Goal: Find specific page/section: Find specific page/section

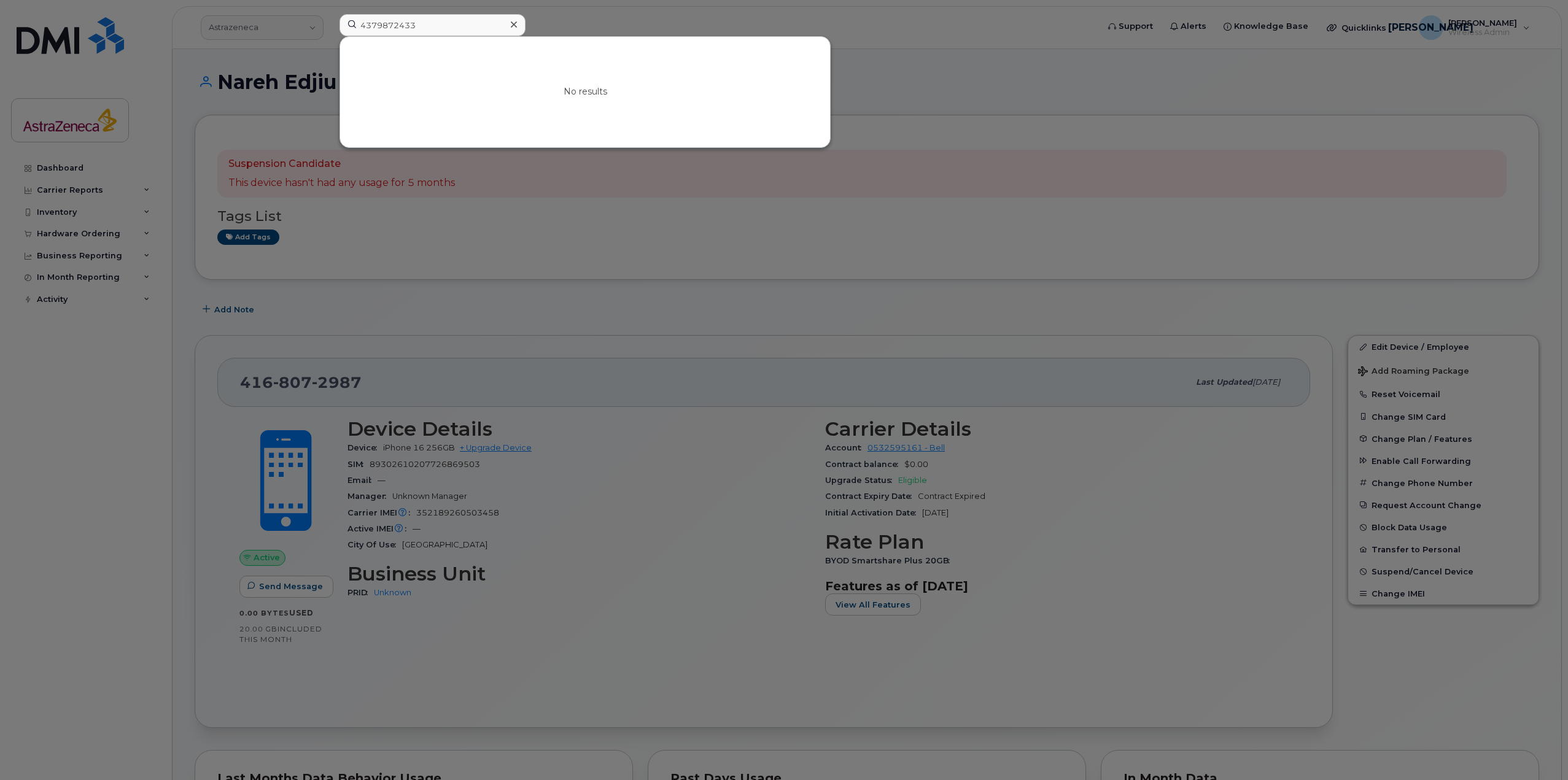
type input "4379872433"
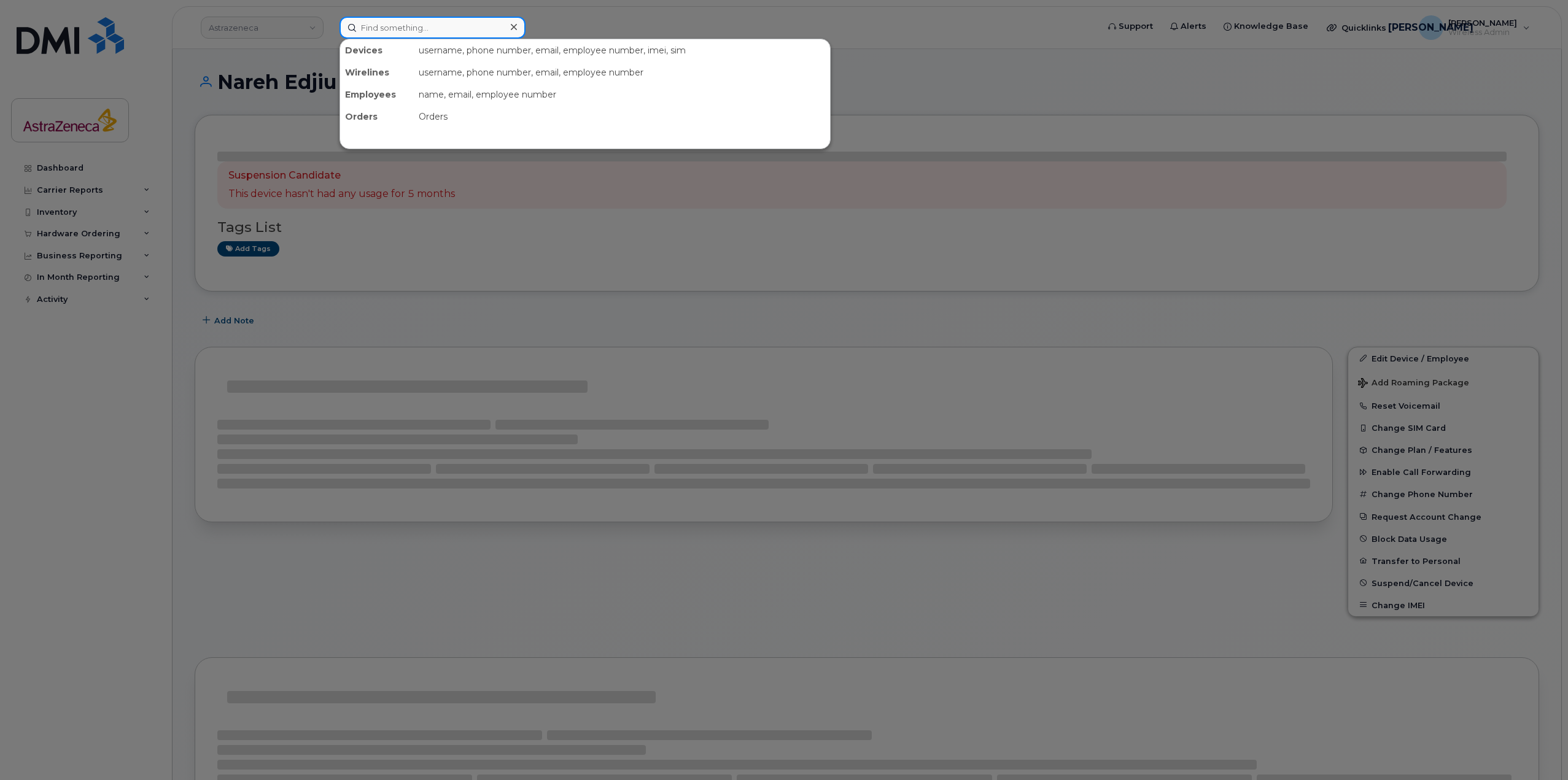
click at [452, 24] on input at bounding box center [433, 28] width 186 height 22
paste input "4379872433"
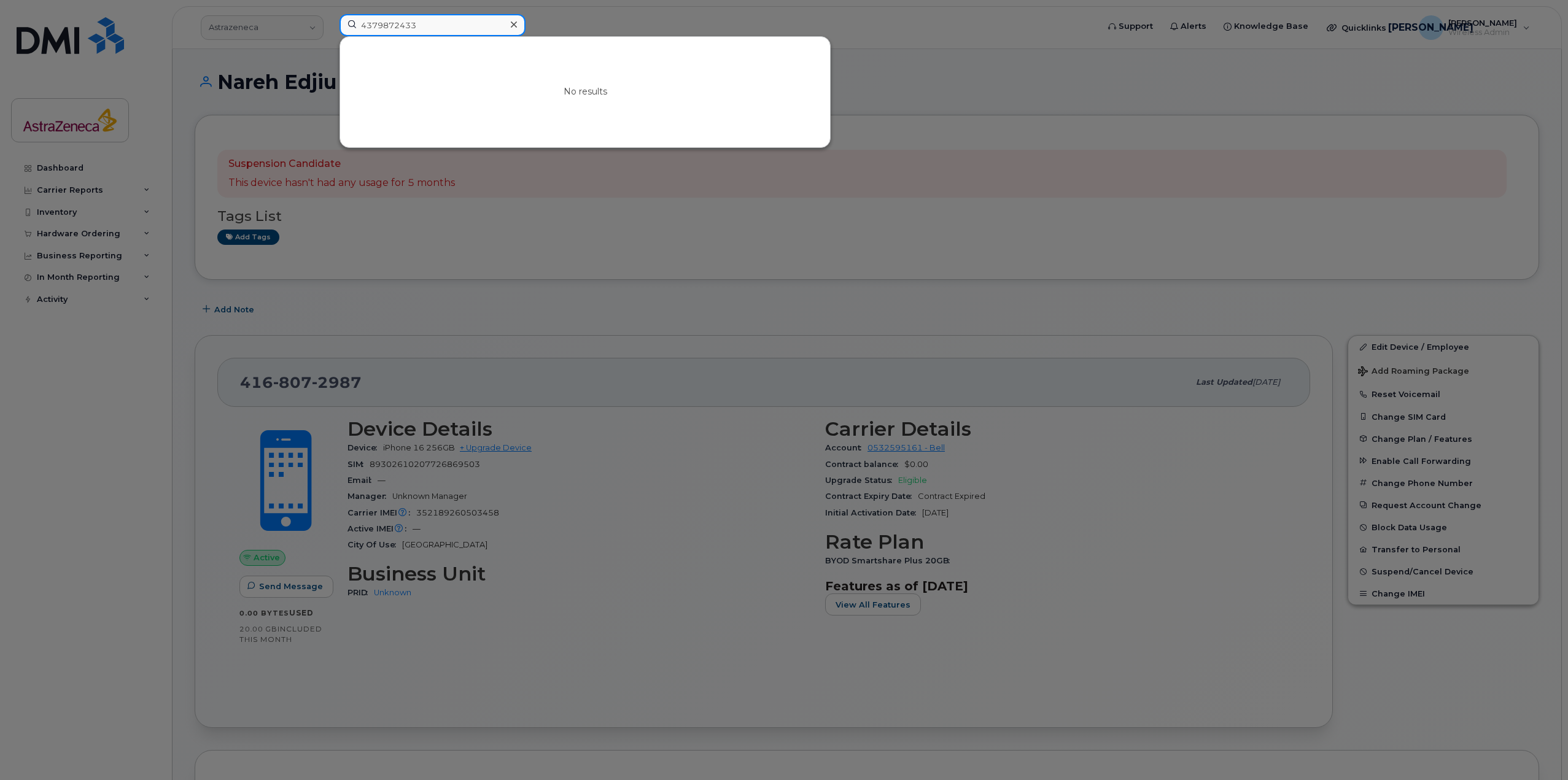
click at [377, 24] on input "4379872433" at bounding box center [433, 25] width 186 height 22
click at [397, 22] on input "437-9872433" at bounding box center [433, 25] width 186 height 22
click at [430, 27] on input "437-987-2433" at bounding box center [433, 25] width 186 height 22
click at [439, 31] on input "437-987-2433" at bounding box center [433, 25] width 186 height 22
drag, startPoint x: 448, startPoint y: 21, endPoint x: 277, endPoint y: 9, distance: 171.4
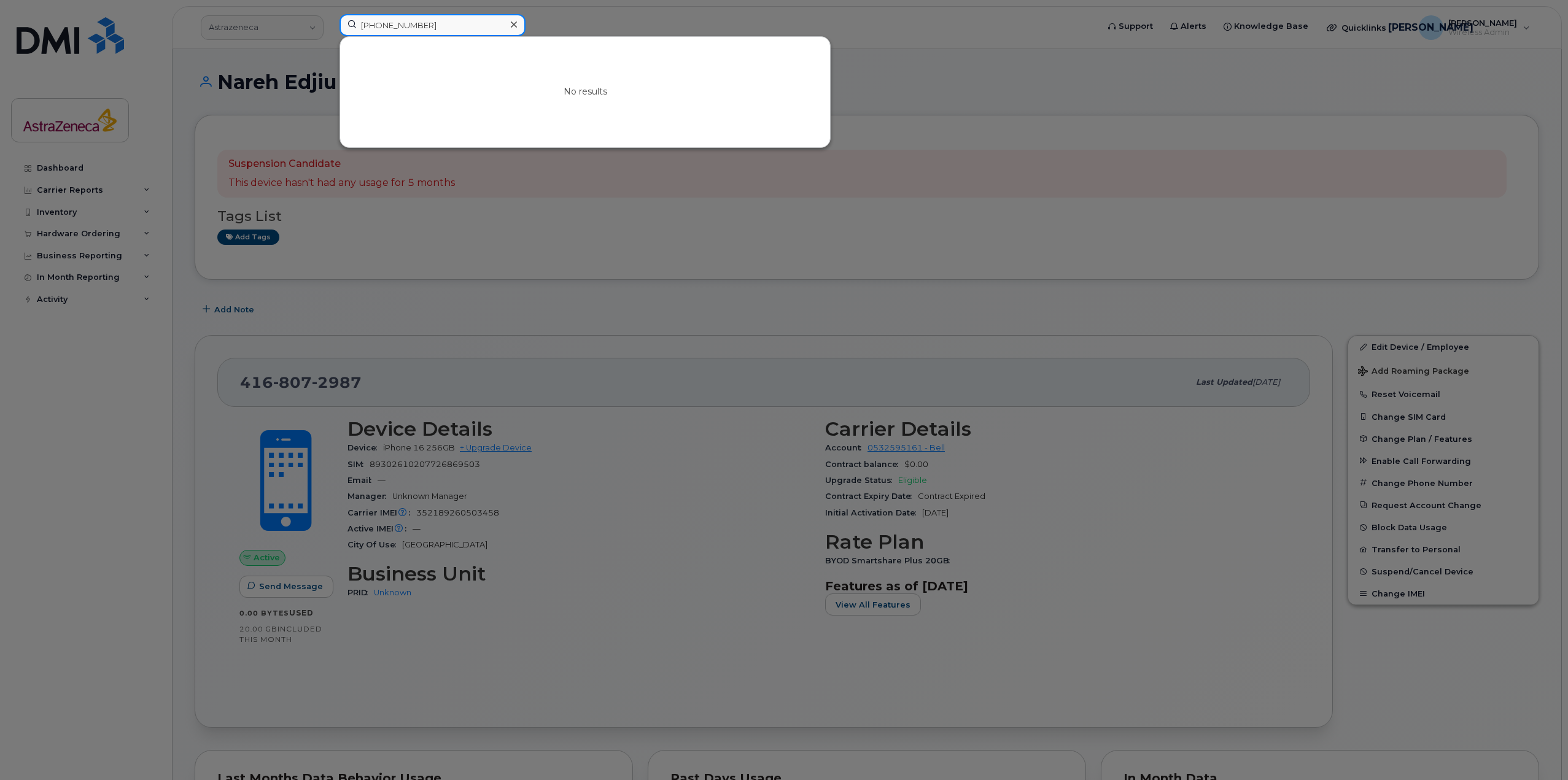
click at [329, 14] on div "437-987-2433 No results" at bounding box center [714, 27] width 770 height 27
paste input "168849788"
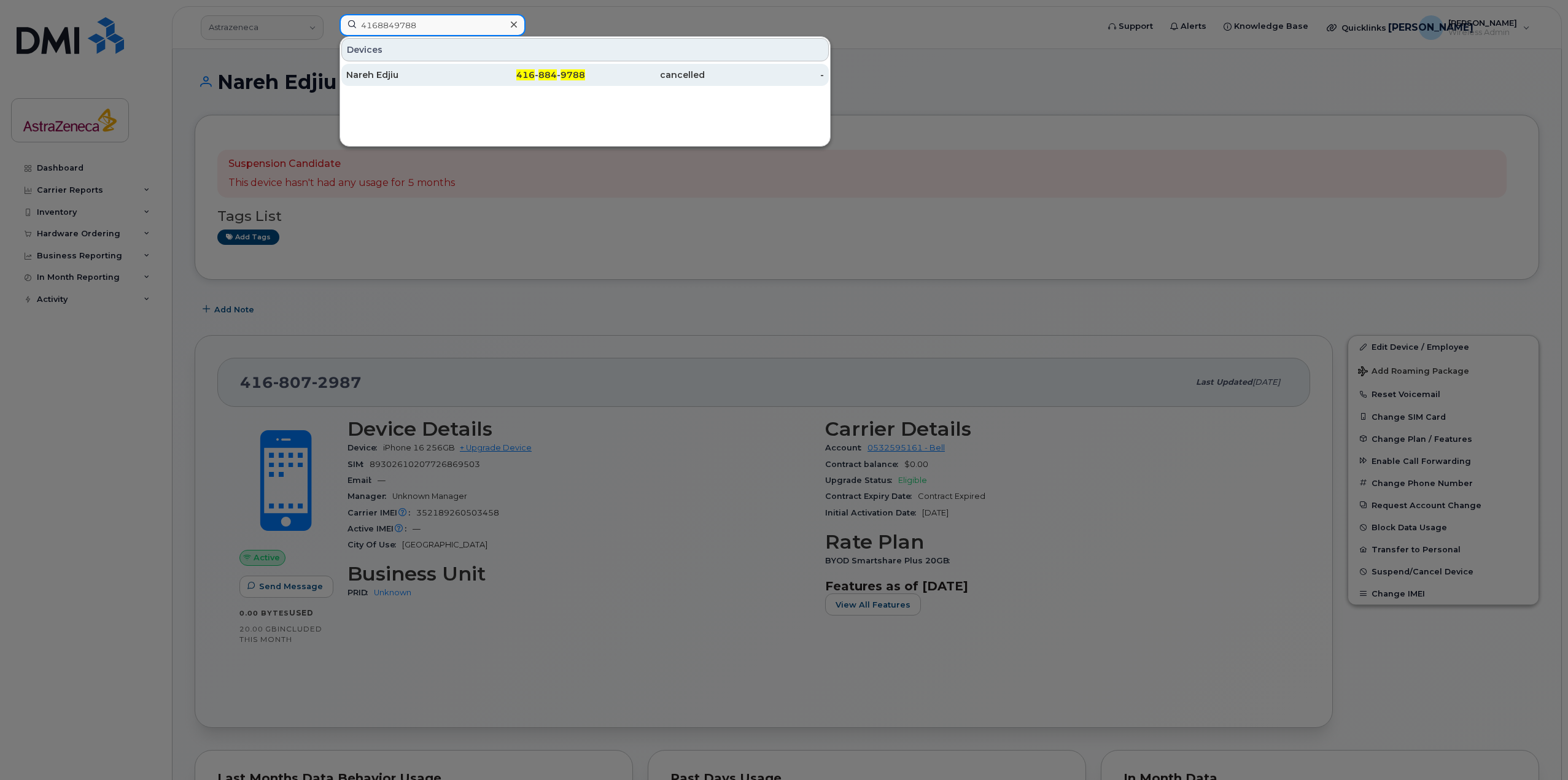
type input "4168849788"
drag, startPoint x: 409, startPoint y: 77, endPoint x: 503, endPoint y: 157, distance: 123.4
click at [409, 77] on div "Nareh Edjiu" at bounding box center [406, 75] width 120 height 12
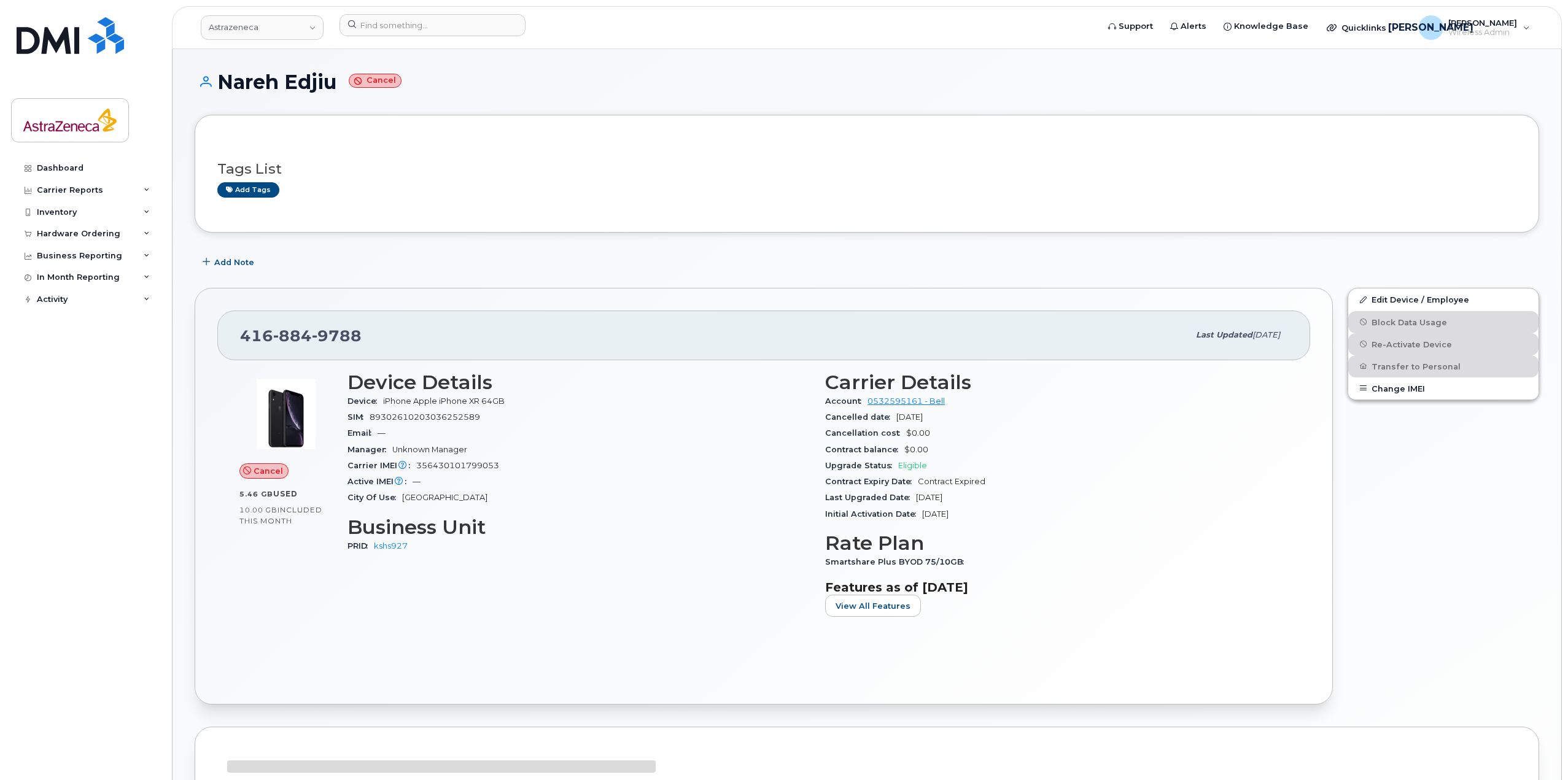
drag, startPoint x: 340, startPoint y: 88, endPoint x: 212, endPoint y: 74, distance: 128.8
click at [212, 74] on h1 "Nareh Edjiu Cancel" at bounding box center [866, 82] width 1344 height 21
click at [569, 159] on div "Tags List Add tags" at bounding box center [867, 174] width 1300 height 47
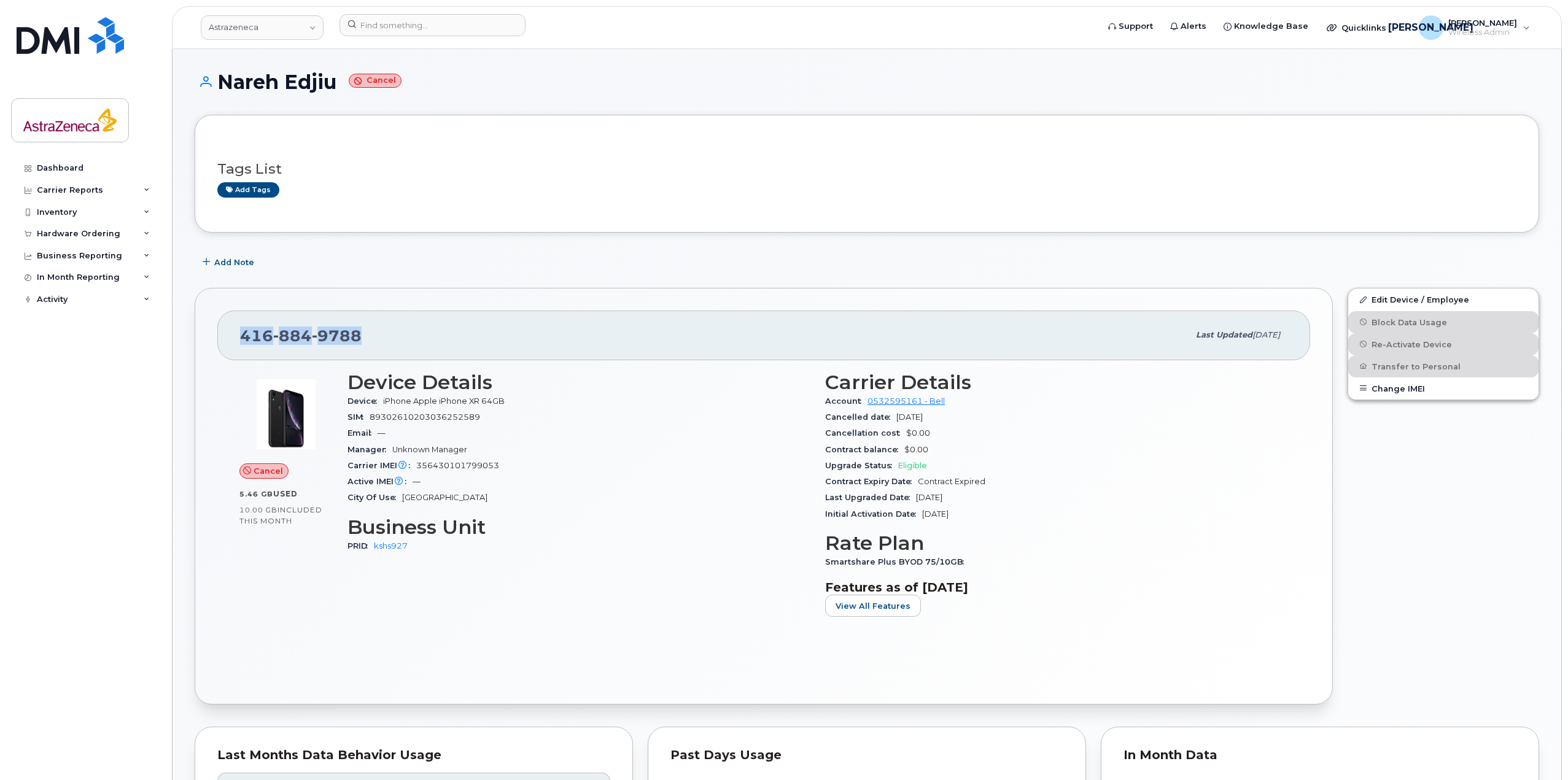
drag, startPoint x: 267, startPoint y: 312, endPoint x: 213, endPoint y: 307, distance: 54.2
click at [213, 307] on div "416 884 9788 Last updated Nov 27, 2023 Cancel 5.46 GB  used 10.00 GB  included …" at bounding box center [763, 496] width 1138 height 417
copy span "416 884 9788"
click at [458, 33] on input at bounding box center [433, 25] width 186 height 22
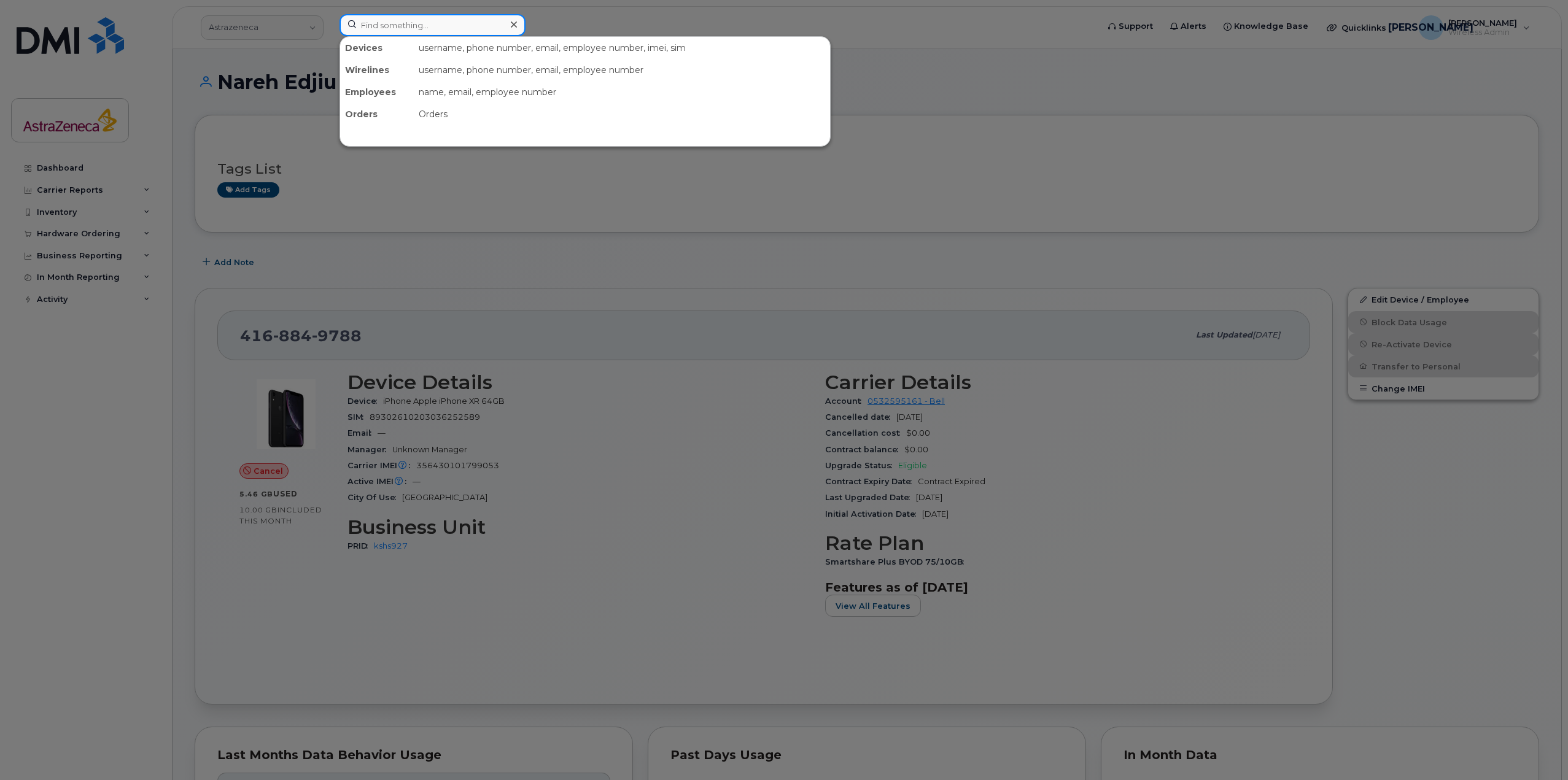
paste input "4168849788"
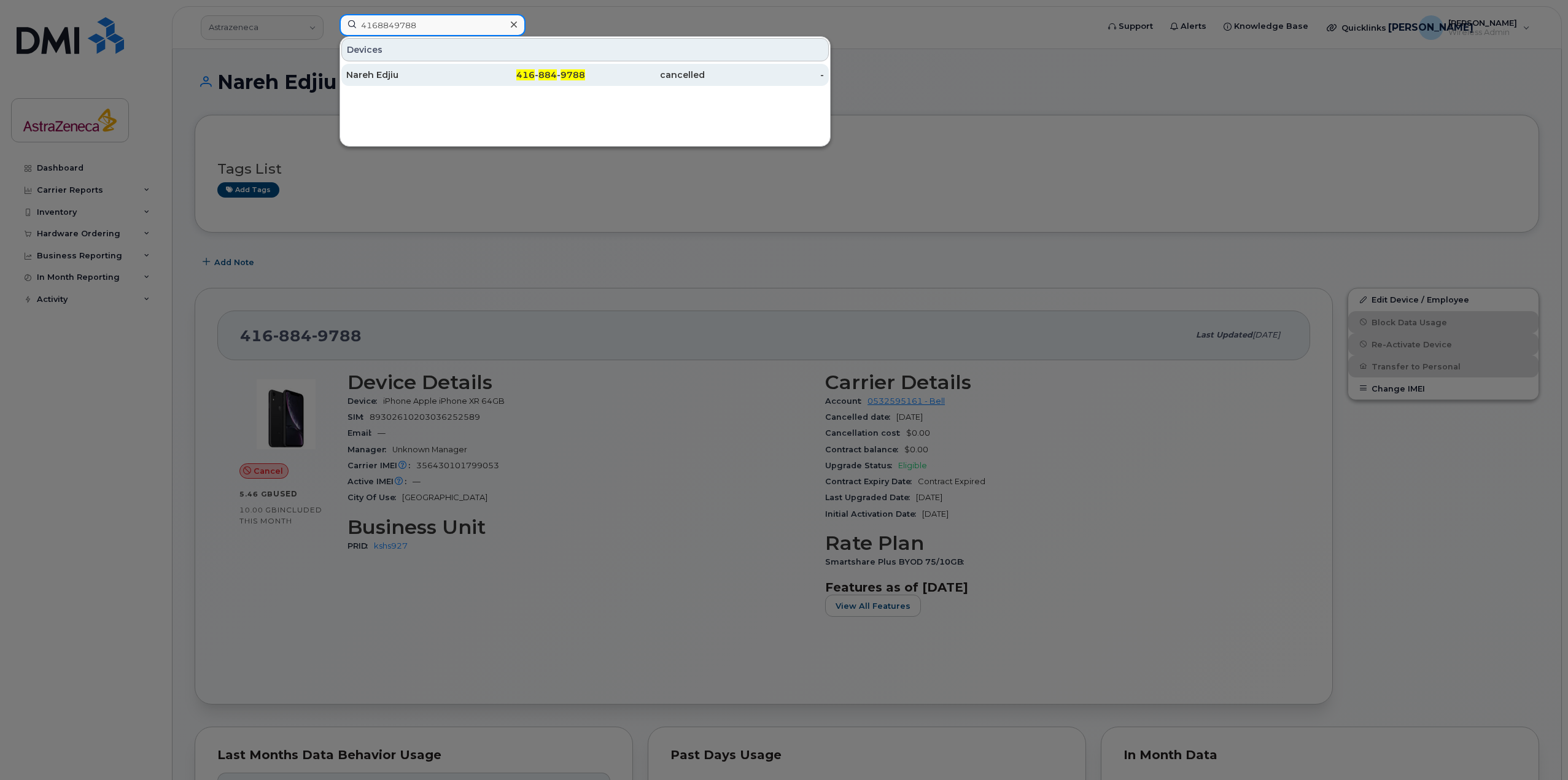
type input "4168849788"
drag, startPoint x: 433, startPoint y: 80, endPoint x: 722, endPoint y: 279, distance: 350.9
click at [433, 80] on div "Nareh Edjiu" at bounding box center [406, 75] width 120 height 12
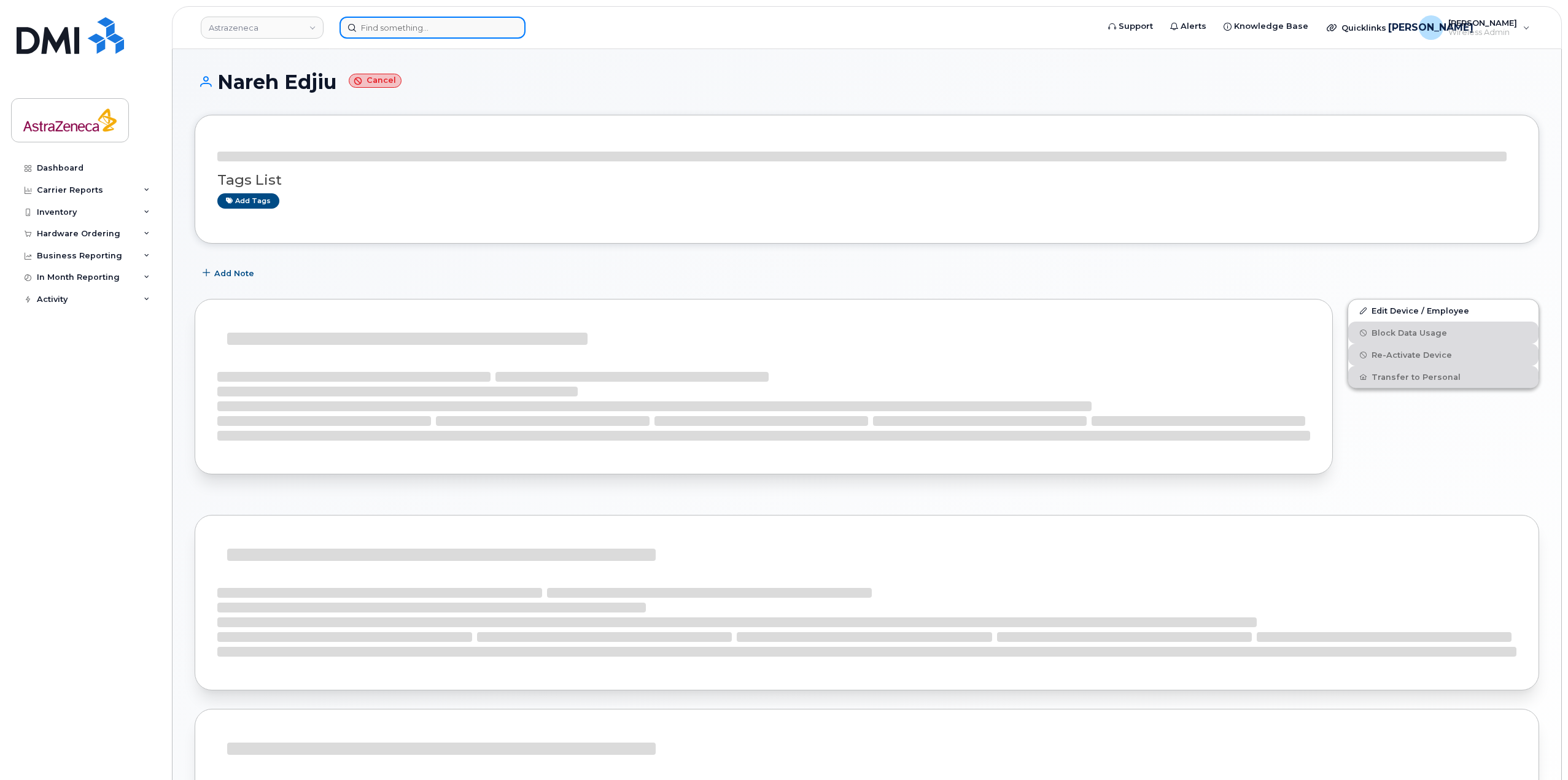
click at [443, 29] on input at bounding box center [433, 28] width 186 height 22
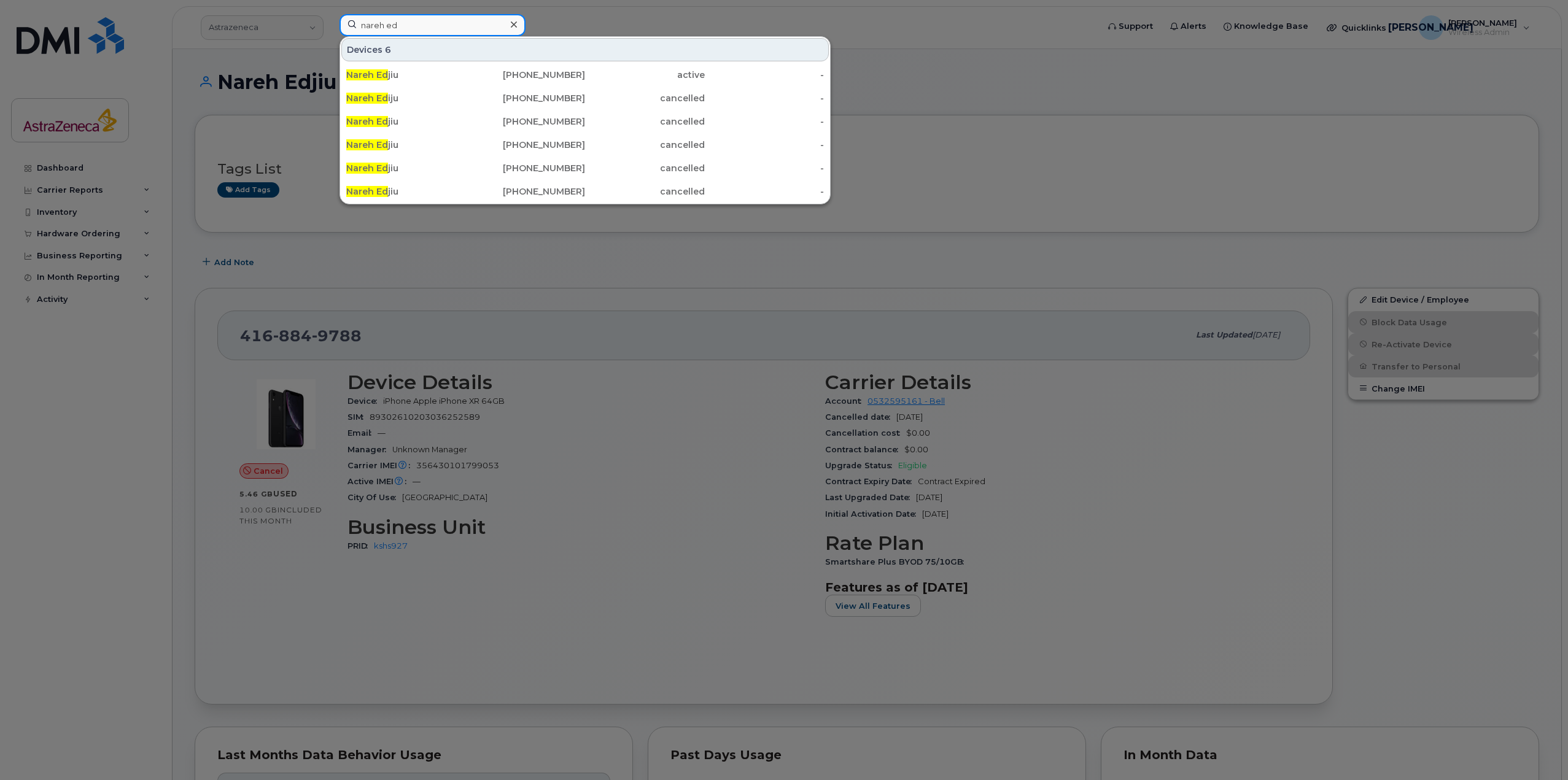
drag, startPoint x: 485, startPoint y: 29, endPoint x: 183, endPoint y: 41, distance: 302.2
click at [329, 41] on div "nareh ed Devices 6 Nareh Ed jiu 416-807-2987 active - Nareh Ed iju 905-302-8084…" at bounding box center [714, 27] width 770 height 27
paste input "4168849788"
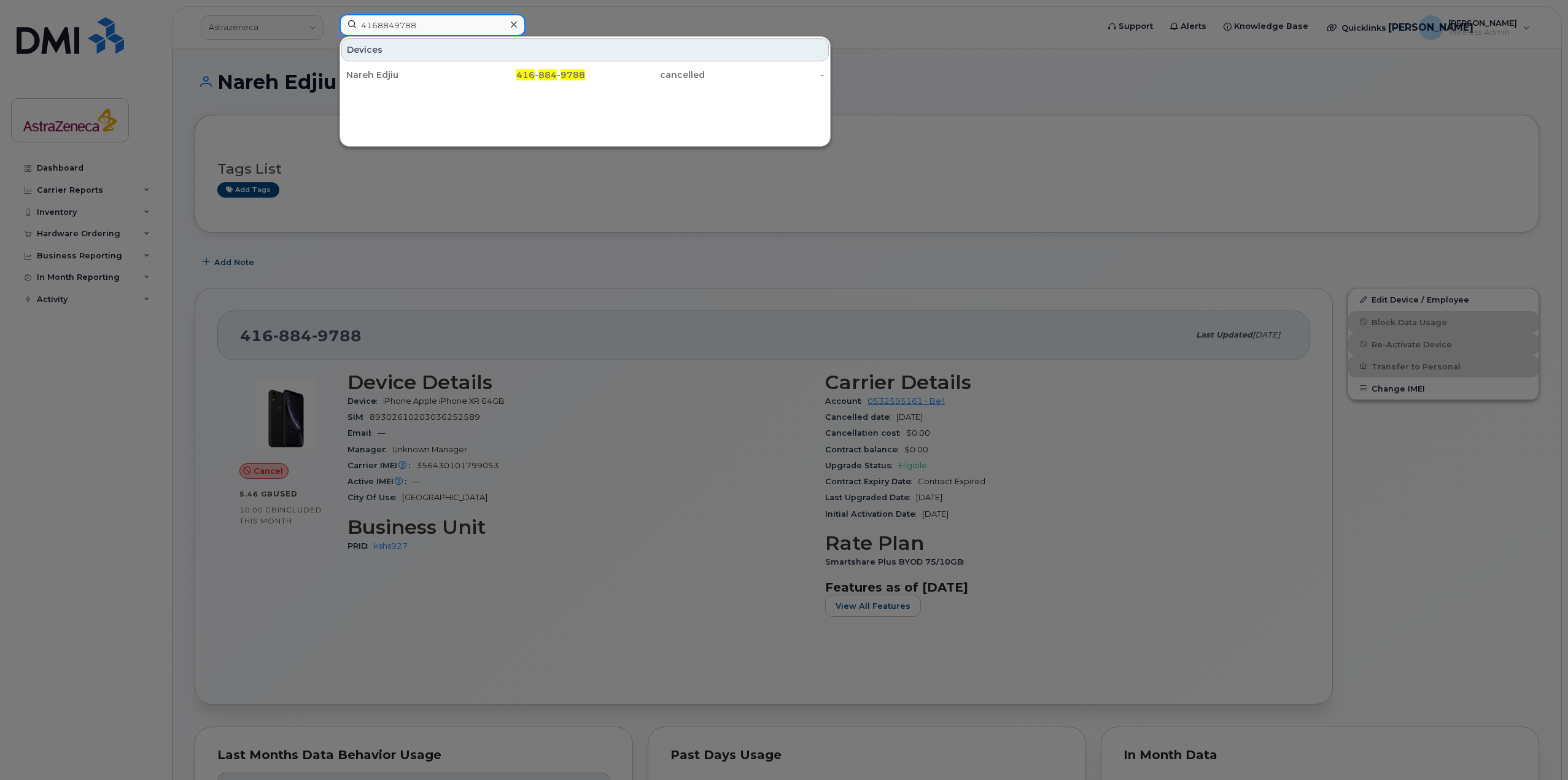
drag, startPoint x: 455, startPoint y: 31, endPoint x: 180, endPoint y: 24, distance: 275.1
click at [329, 24] on div "4168849788 Devices Nareh Edjiu 416 - 884 - 9788 cancelled -" at bounding box center [714, 27] width 770 height 27
drag, startPoint x: 427, startPoint y: 23, endPoint x: 372, endPoint y: 27, distance: 55.1
click at [372, 27] on input "nareh ediju" at bounding box center [433, 25] width 186 height 22
click at [467, 32] on input "nareh ediju" at bounding box center [433, 25] width 186 height 22
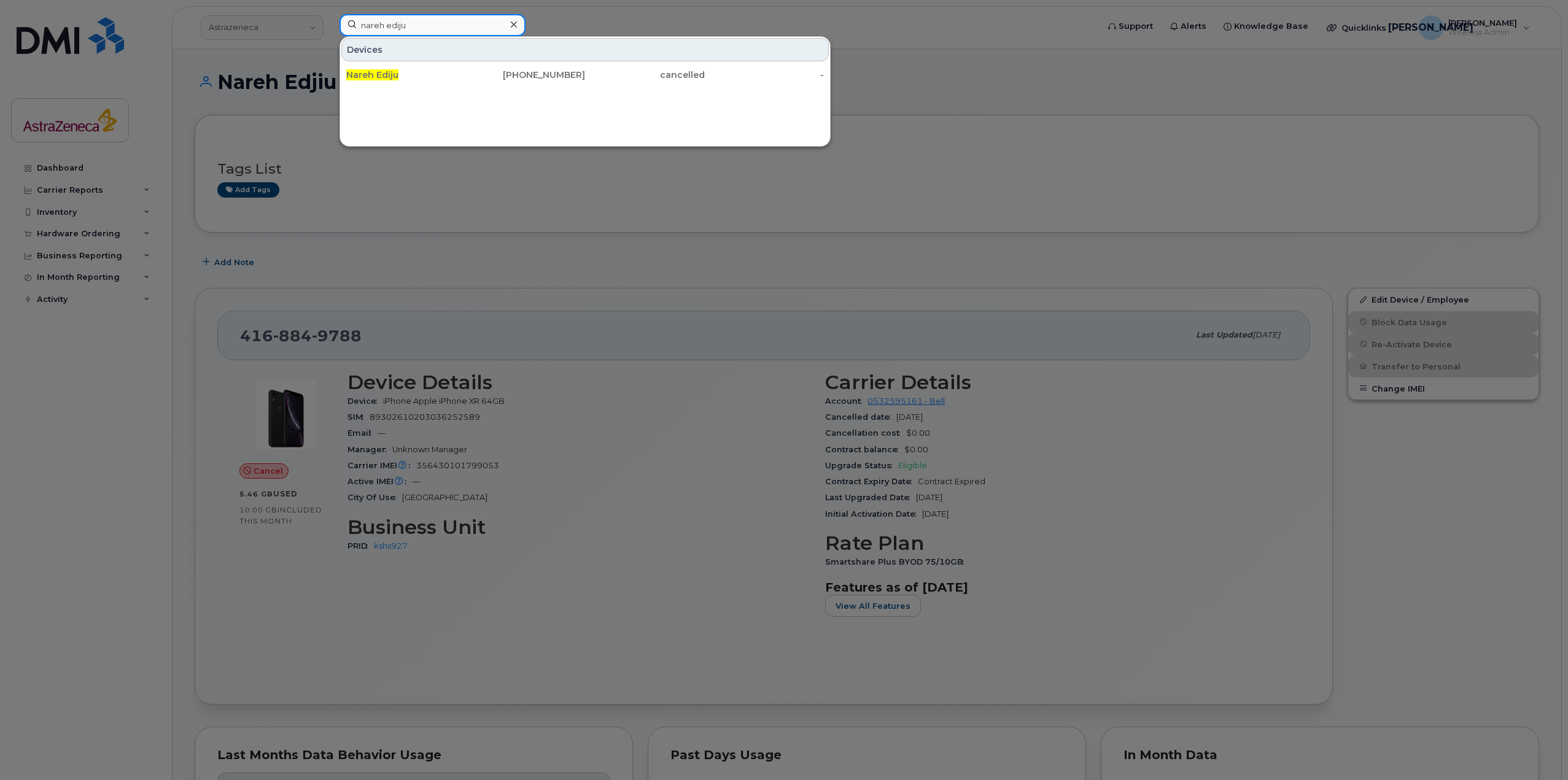
click at [467, 32] on input "nareh ediju" at bounding box center [433, 25] width 186 height 22
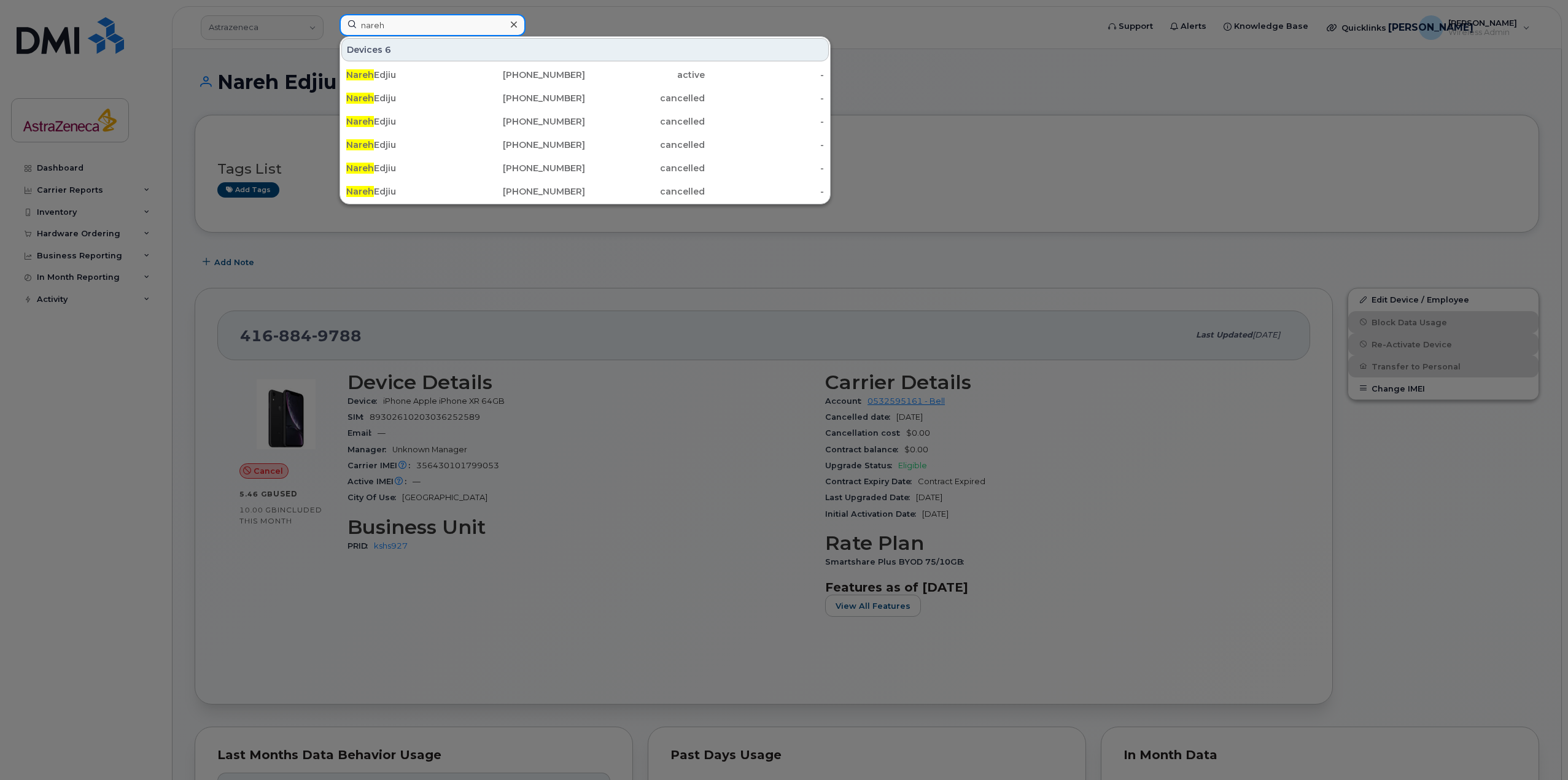
click at [451, 17] on input "nareh" at bounding box center [433, 25] width 186 height 22
paste input "Edjiu"
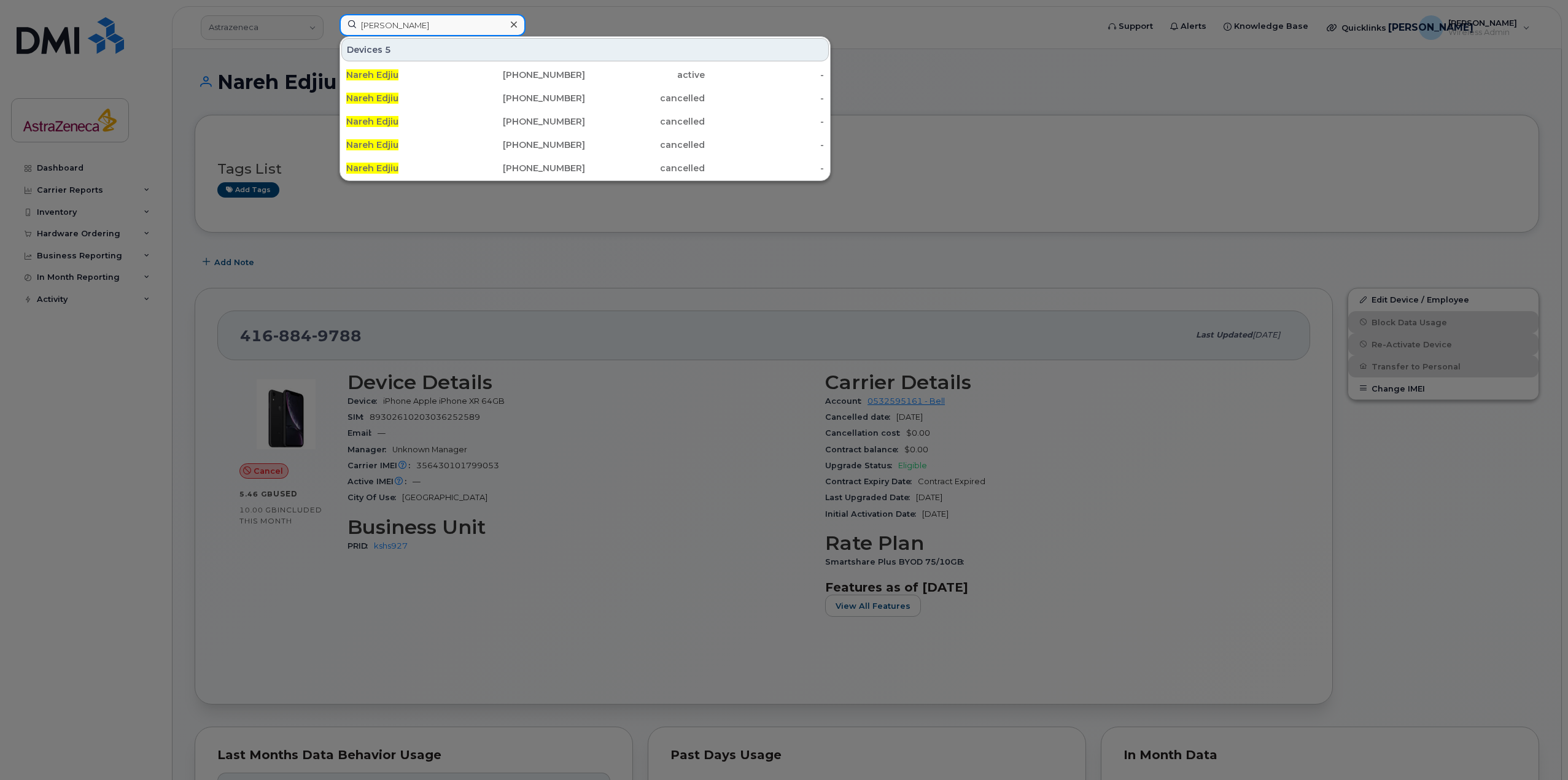
type input "nareh Edjiu"
drag, startPoint x: 916, startPoint y: 413, endPoint x: 858, endPoint y: 586, distance: 182.5
click at [916, 413] on div at bounding box center [784, 390] width 1568 height 780
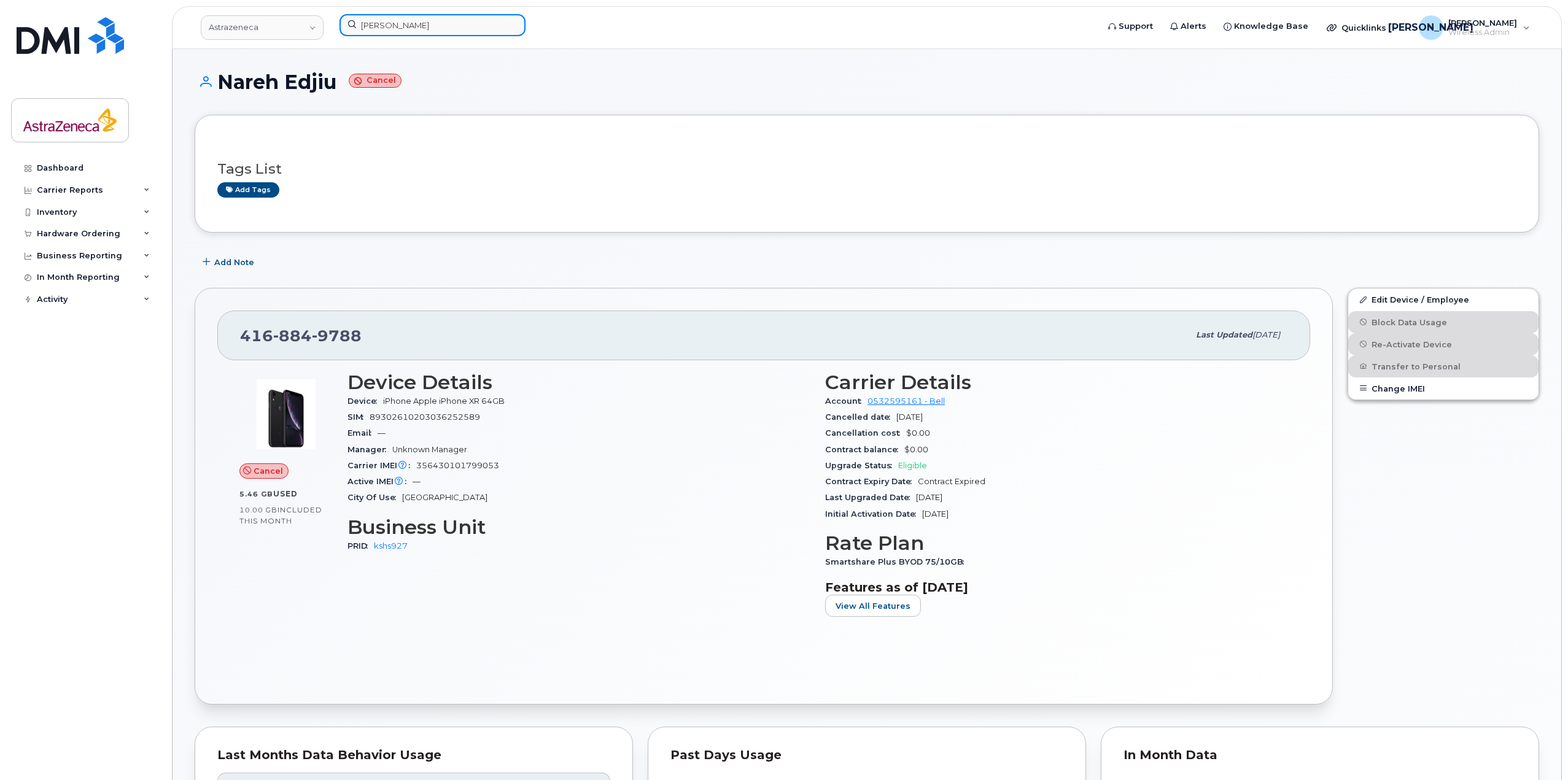
click at [455, 26] on input "nareh Edjiu" at bounding box center [433, 25] width 186 height 22
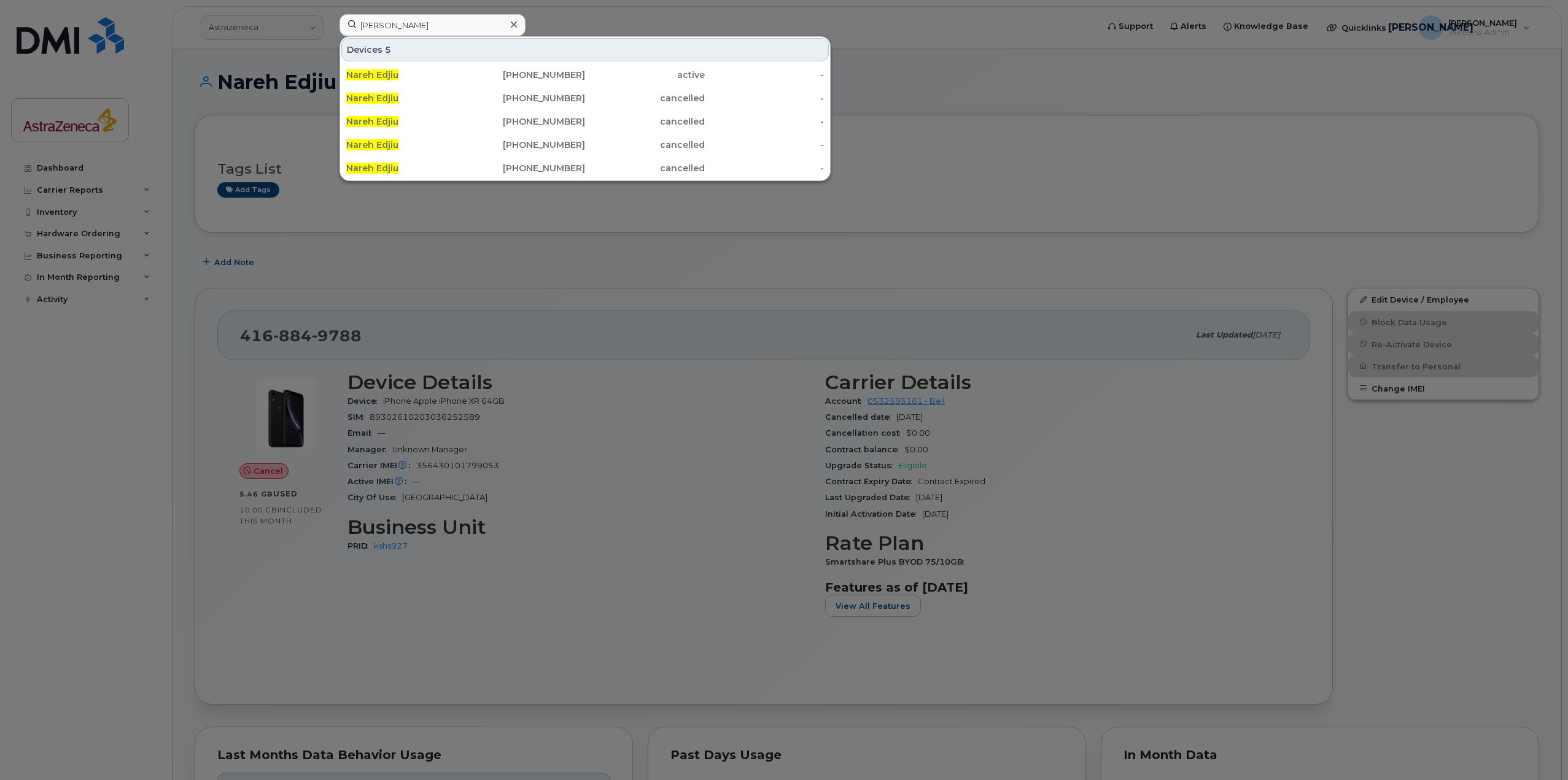
click at [569, 64] on div "Nareh Edjiu 416-807-2987 active - Nareh Edjiu 905-758-1287 cancelled - Nareh Ed…" at bounding box center [585, 121] width 490 height 118
click at [568, 70] on div "416-807-2987" at bounding box center [526, 75] width 120 height 22
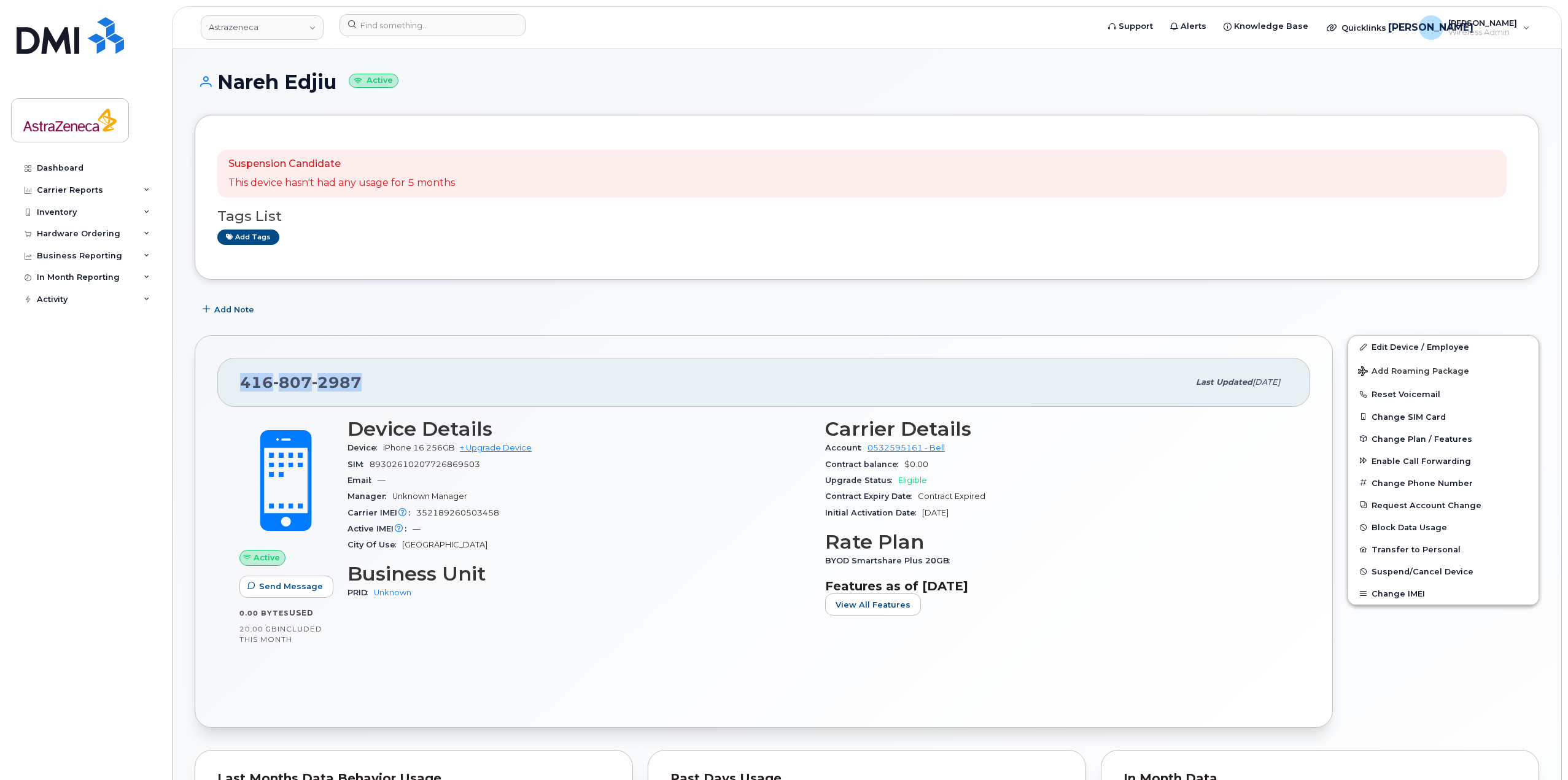
drag, startPoint x: 373, startPoint y: 396, endPoint x: 207, endPoint y: 383, distance: 166.5
click at [209, 383] on div "[PHONE_NUMBER] Last updated [DATE] Active Send Message 0.00 Bytes  used 20.00 G…" at bounding box center [763, 531] width 1138 height 393
copy span "[PHONE_NUMBER]"
click at [468, 22] on input at bounding box center [433, 25] width 186 height 22
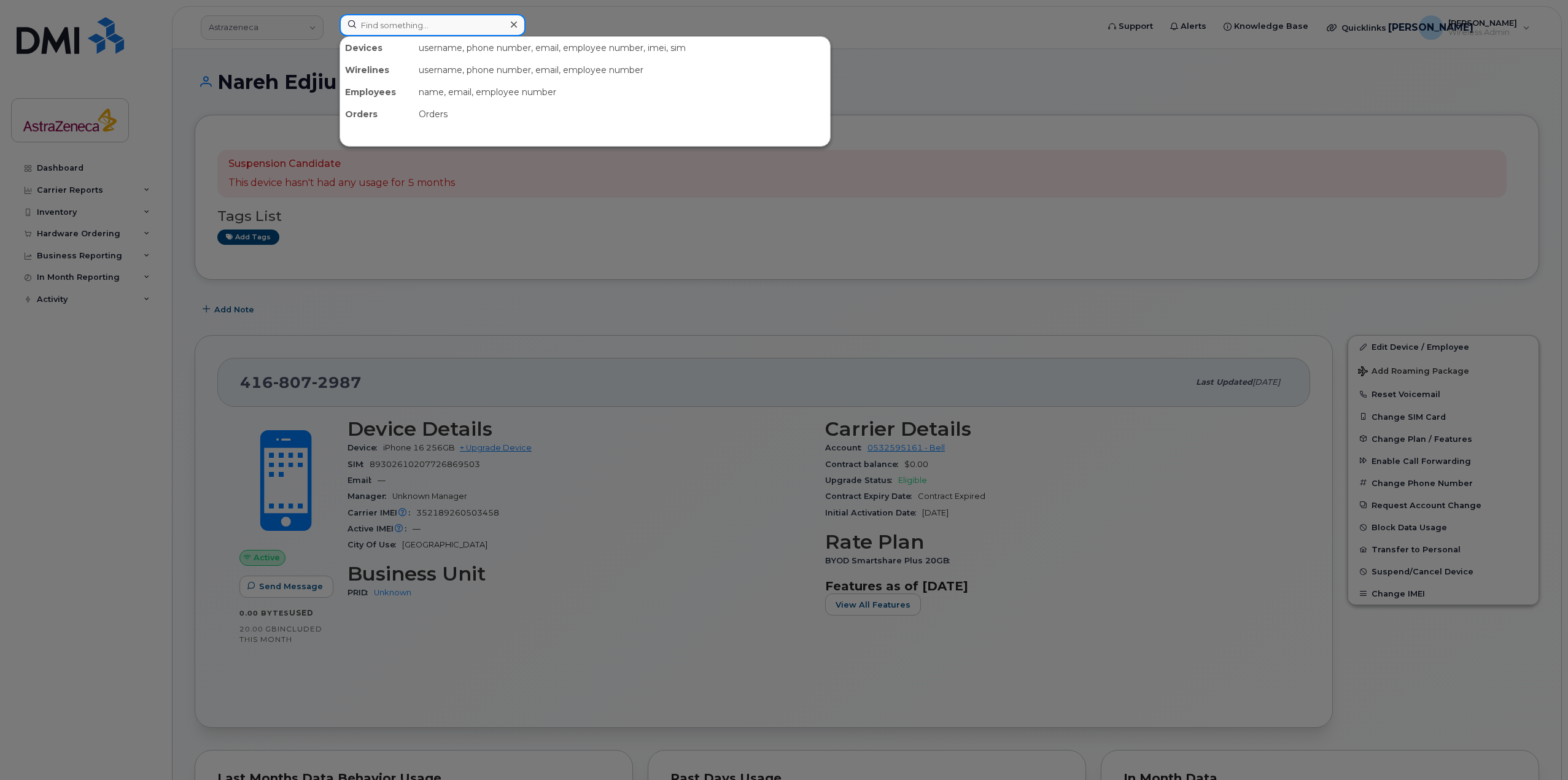
paste input ": [PHONE_NUMBER]"
click at [378, 29] on input ": [PHONE_NUMBER]" at bounding box center [433, 25] width 186 height 22
drag, startPoint x: 370, startPoint y: 23, endPoint x: 354, endPoint y: 18, distance: 16.8
click at [354, 18] on input ": [PHONE_NUMBER]" at bounding box center [433, 25] width 186 height 22
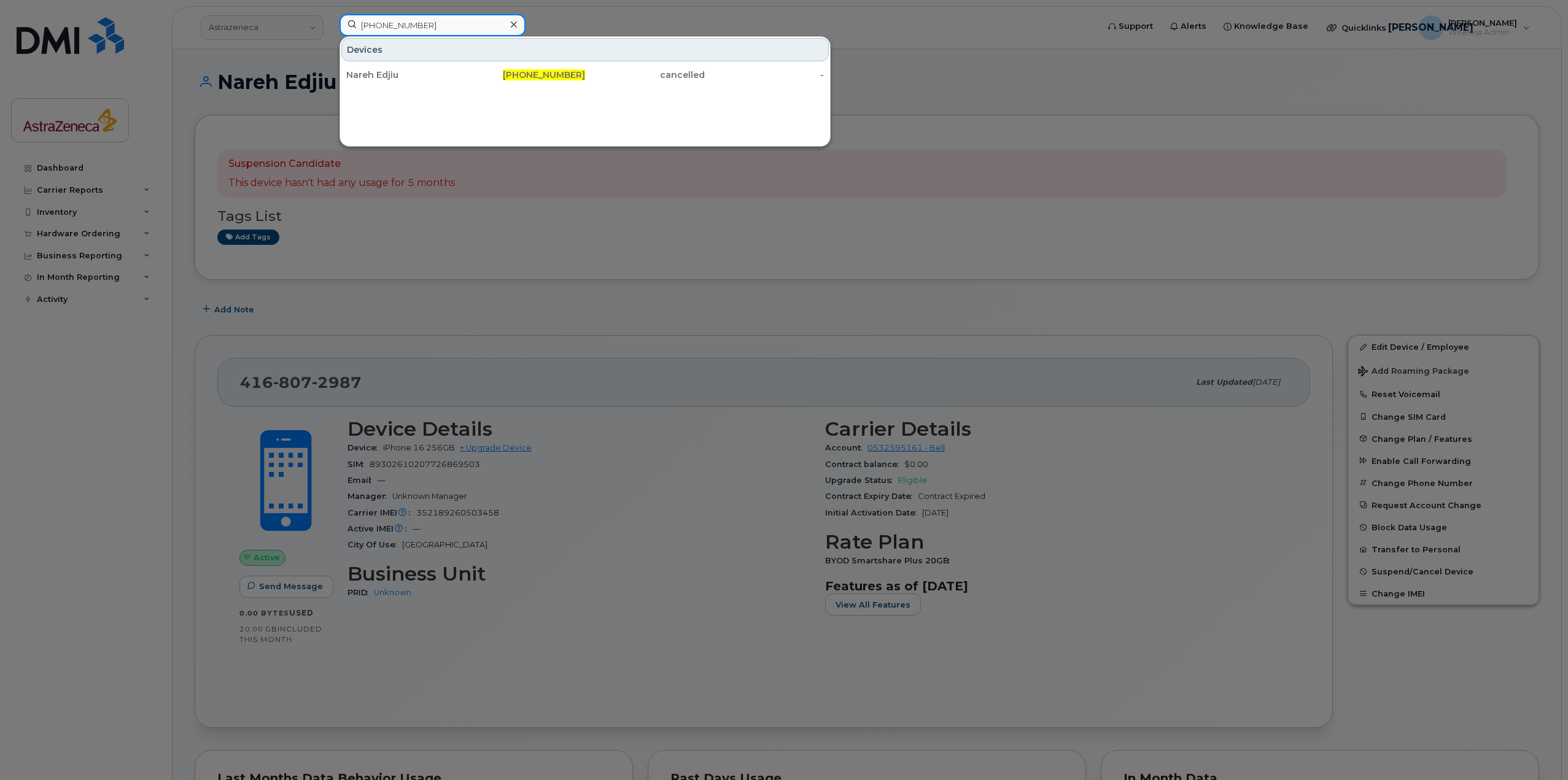
click at [439, 26] on input "[PHONE_NUMBER]" at bounding box center [433, 25] width 186 height 22
type input "[PHONE_NUMBER]"
click at [434, 83] on div "Nareh Edjiu" at bounding box center [406, 75] width 120 height 22
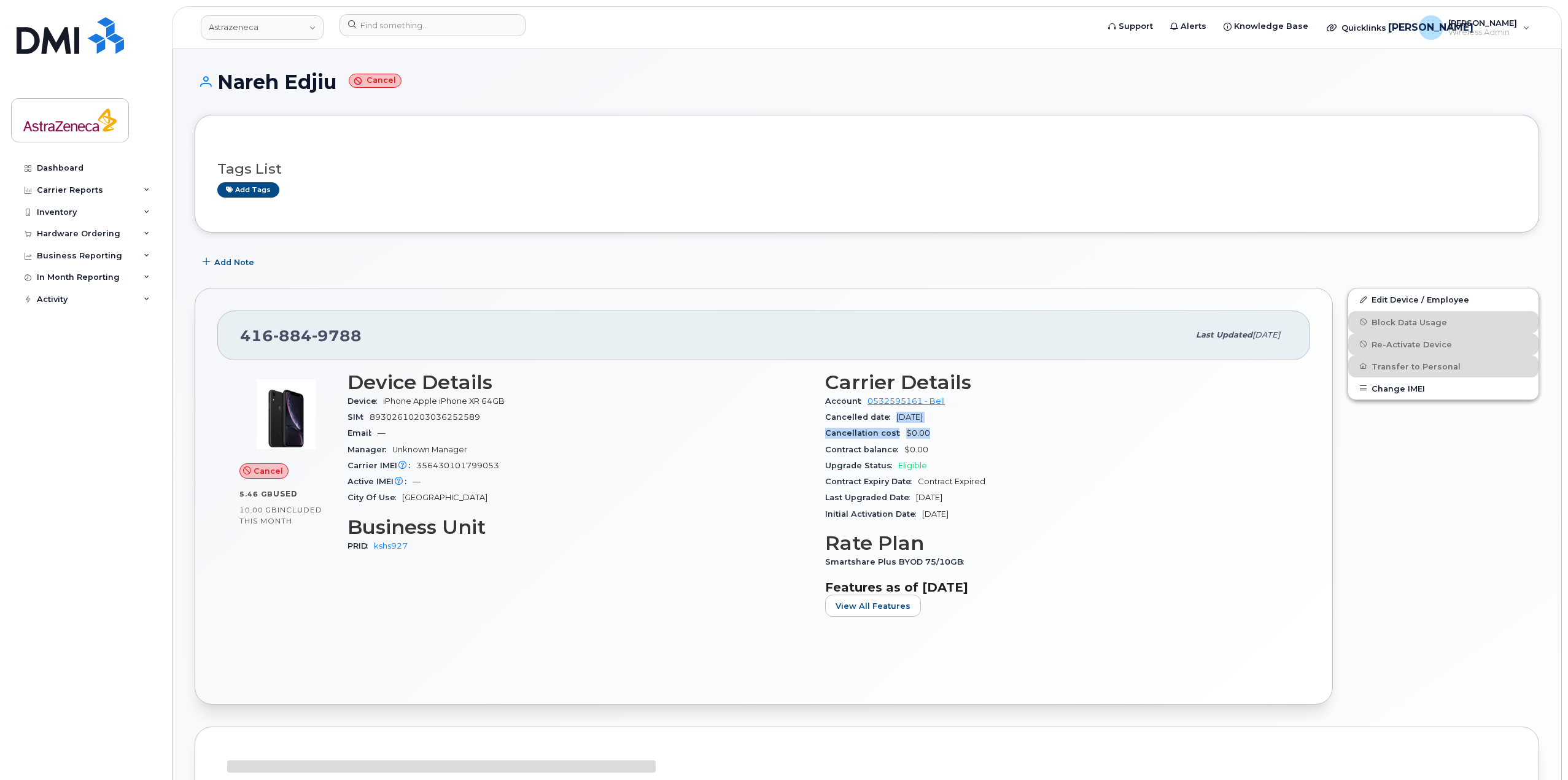
drag, startPoint x: 893, startPoint y: 417, endPoint x: 962, endPoint y: 428, distance: 69.9
click at [962, 428] on section "Carrier Details Account 0532595161 - Bell Cancelled date [DATE] Cancellation co…" at bounding box center [1056, 447] width 463 height 151
click at [962, 428] on div "Cancellation cost $0.00" at bounding box center [1056, 433] width 463 height 16
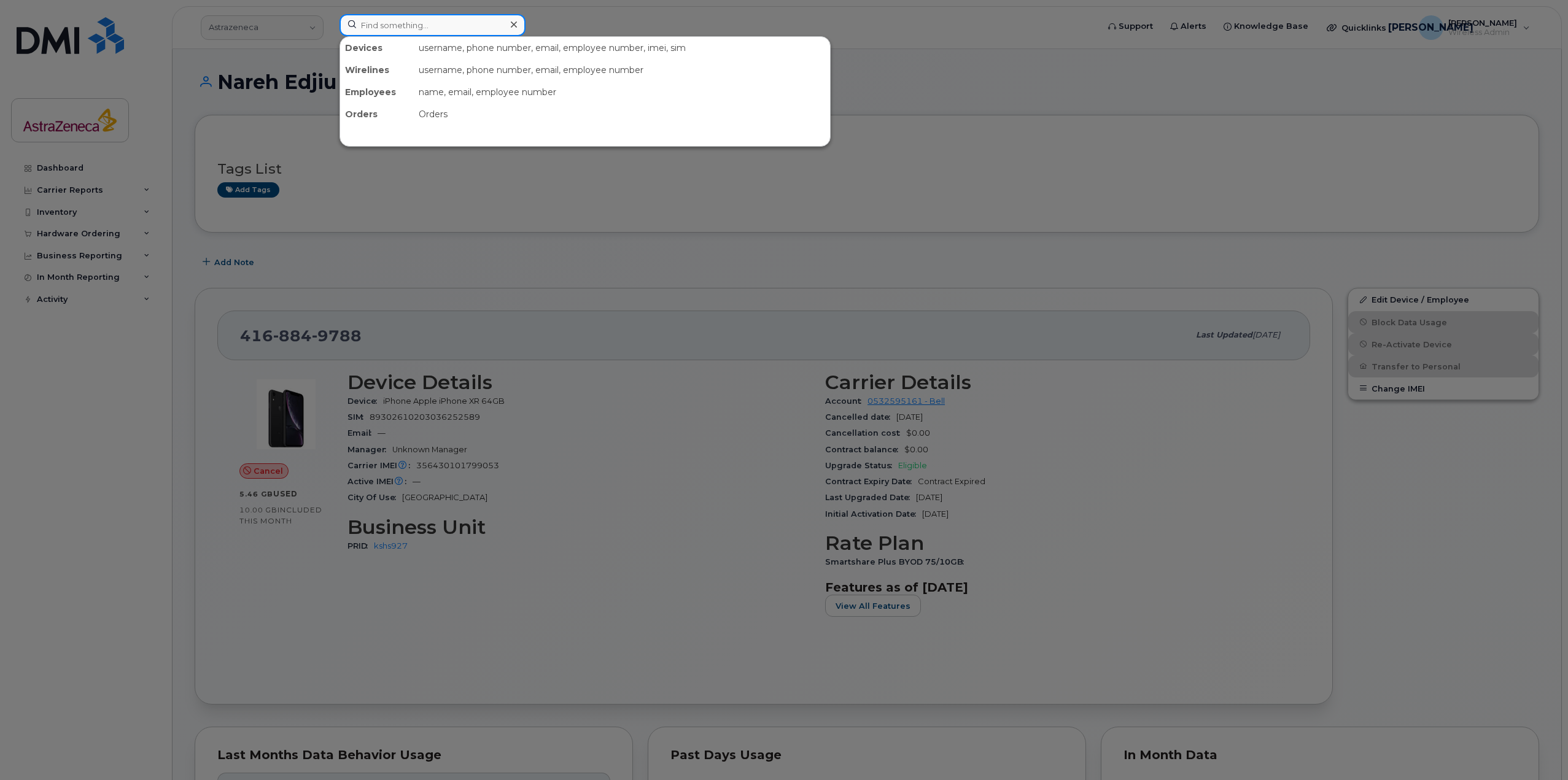
click at [394, 27] on input at bounding box center [433, 25] width 186 height 22
paste input ": 416-884-9788"
click at [360, 30] on input ": 416-884-9788" at bounding box center [433, 25] width 186 height 22
click at [368, 26] on input ": 416-884-9788" at bounding box center [433, 25] width 186 height 22
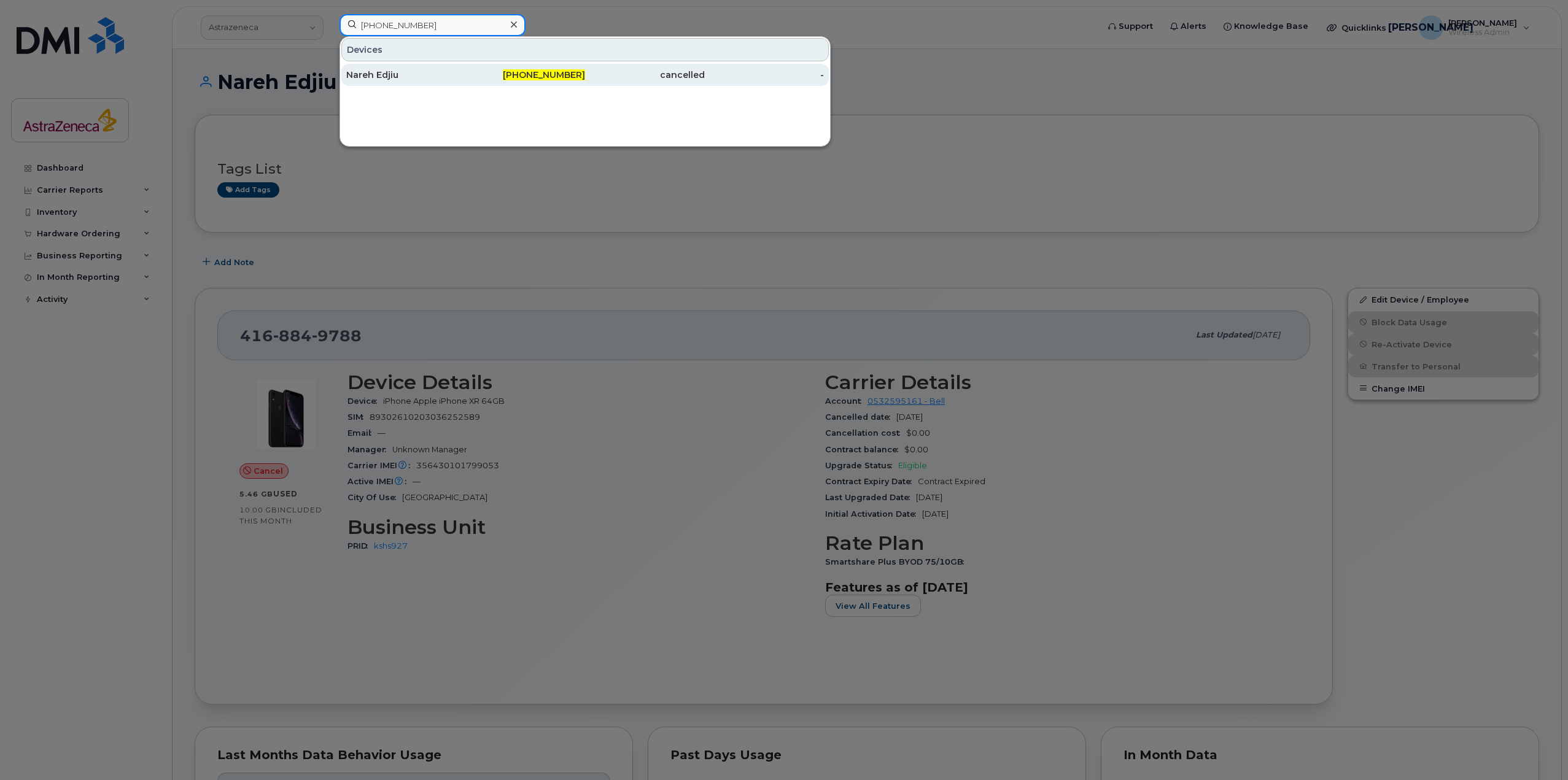
type input "[PHONE_NUMBER]"
click at [389, 79] on div "Nareh Edjiu" at bounding box center [406, 75] width 120 height 12
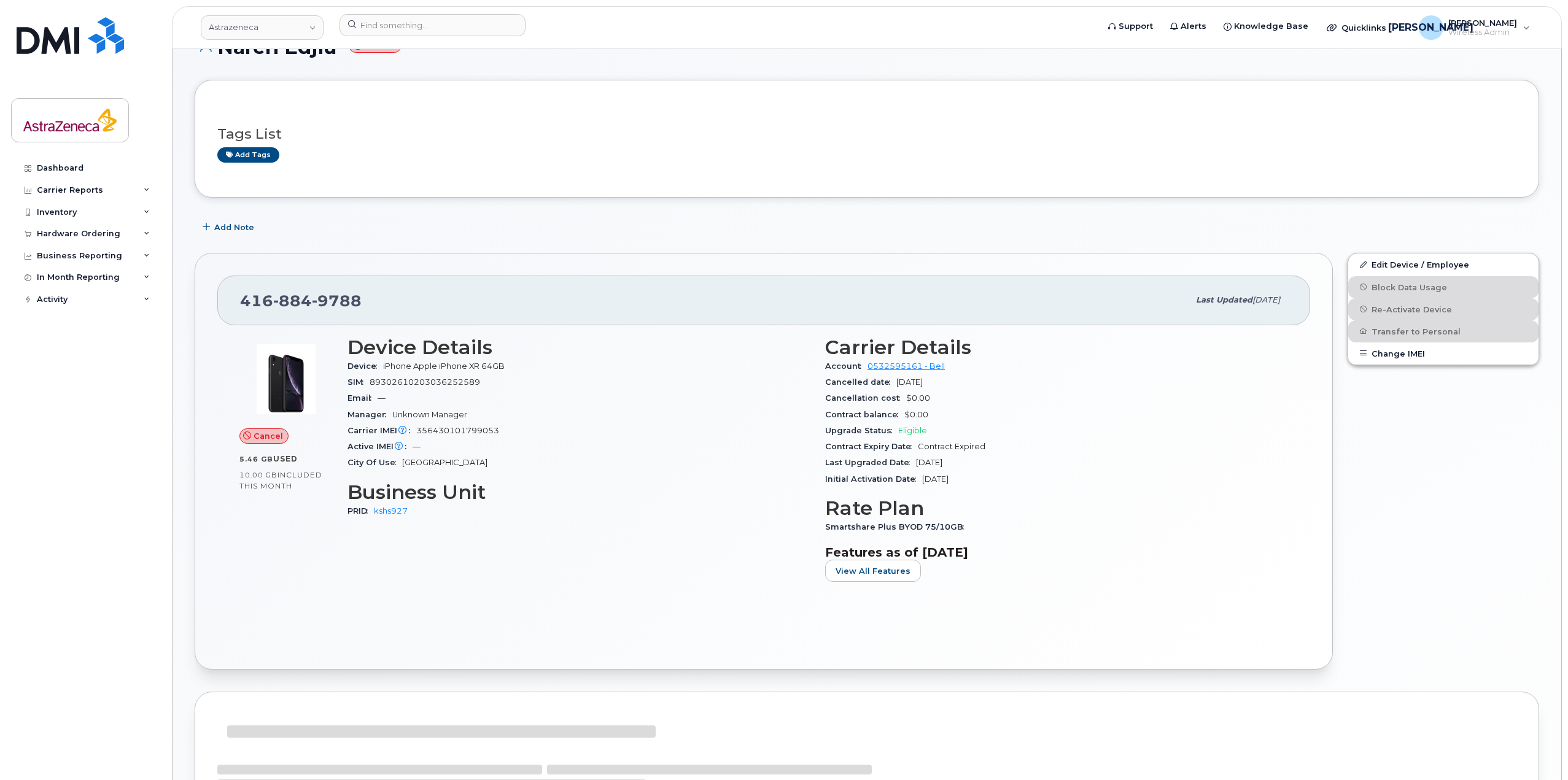
scroll to position [61, 0]
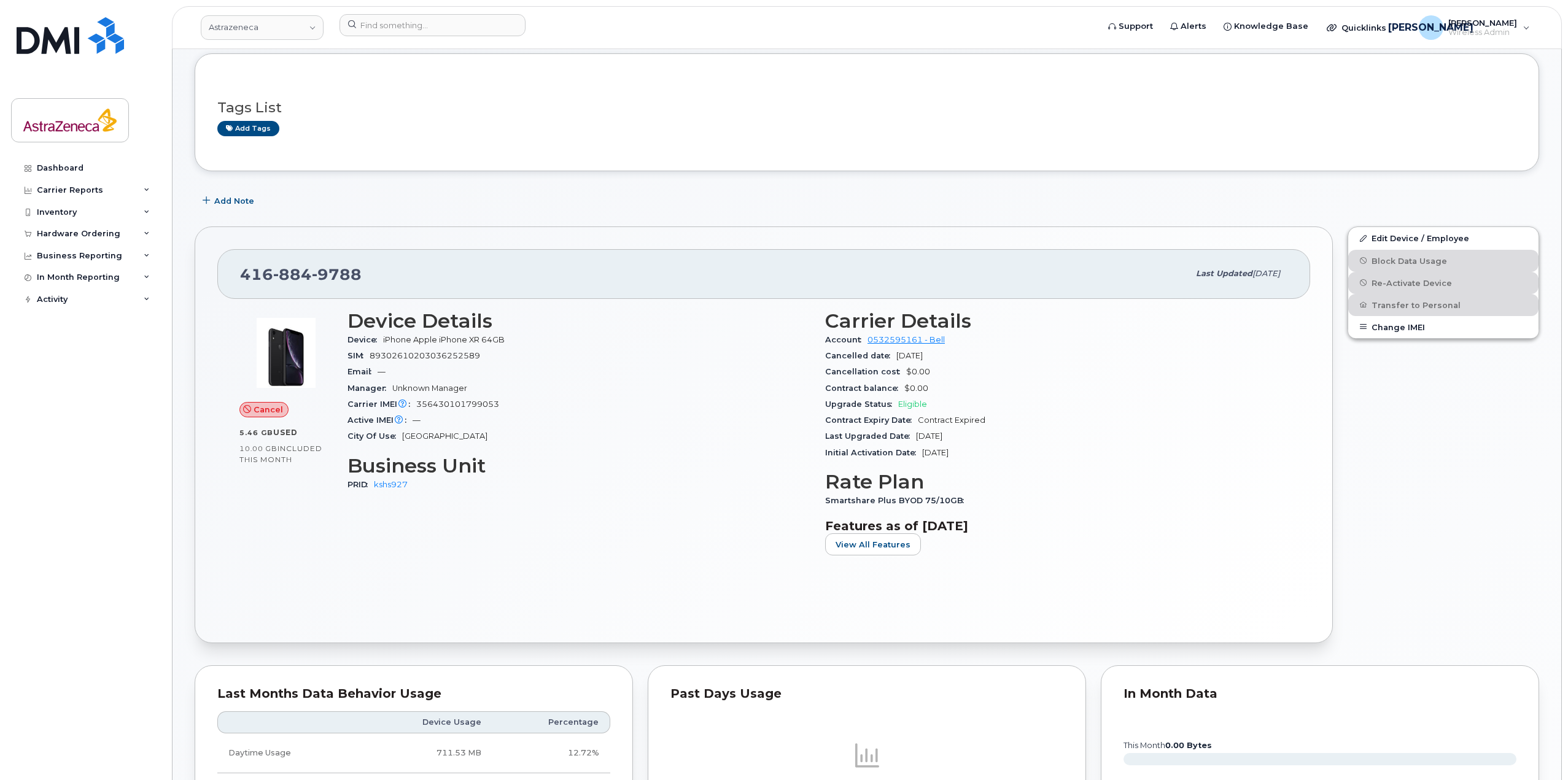
drag, startPoint x: 927, startPoint y: 441, endPoint x: 993, endPoint y: 437, distance: 66.1
click at [993, 437] on div "Last Upgraded Date [DATE]" at bounding box center [1056, 436] width 463 height 16
drag, startPoint x: 922, startPoint y: 433, endPoint x: 968, endPoint y: 434, distance: 46.0
click at [943, 434] on span "[DATE]" at bounding box center [929, 436] width 27 height 9
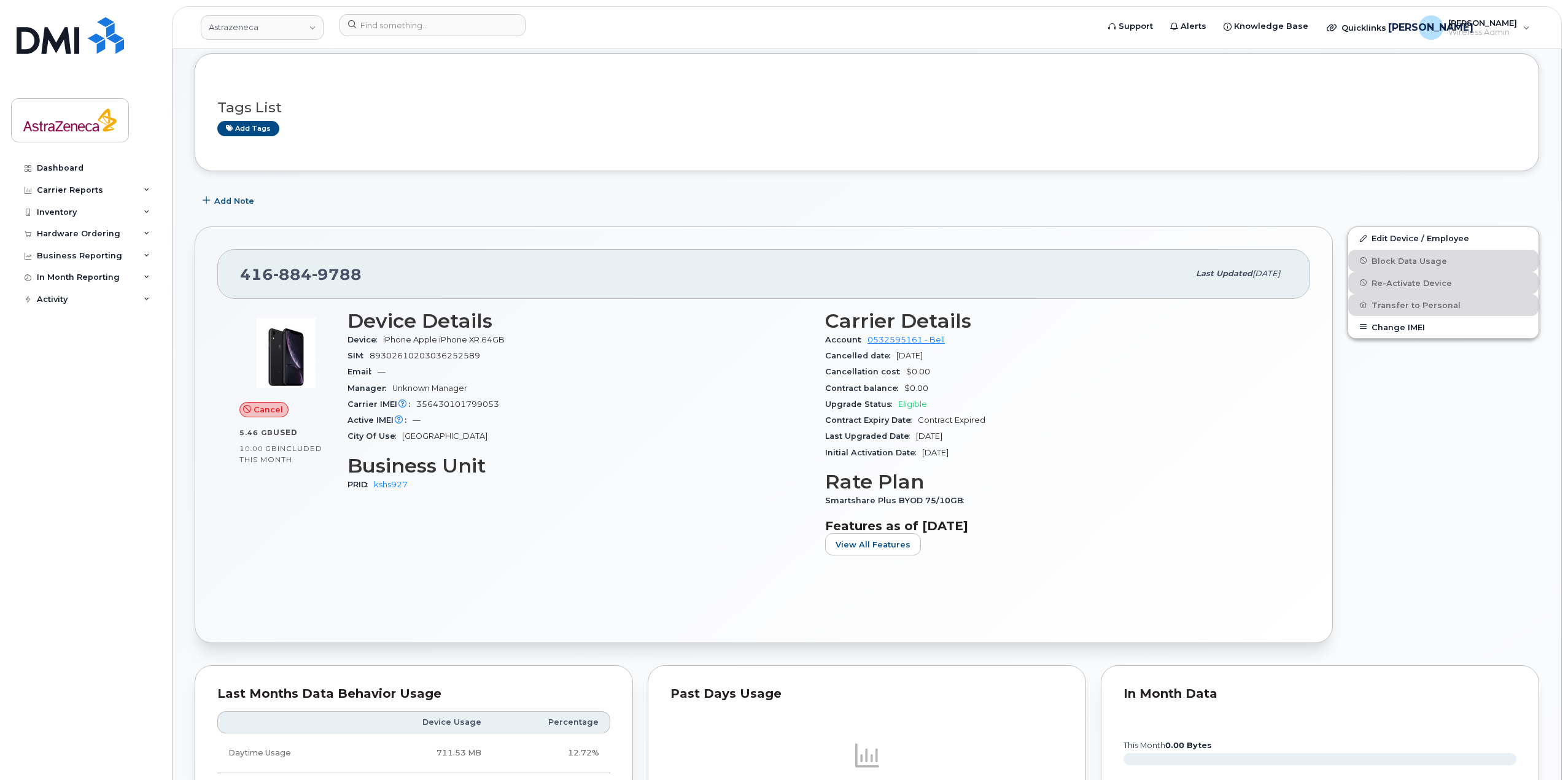
click at [943, 434] on span "[DATE]" at bounding box center [929, 436] width 27 height 9
drag, startPoint x: 918, startPoint y: 451, endPoint x: 1026, endPoint y: 457, distance: 108.2
click at [1026, 457] on div "Initial Activation Date [DATE]" at bounding box center [1056, 453] width 463 height 16
drag, startPoint x: 968, startPoint y: 448, endPoint x: 920, endPoint y: 433, distance: 50.3
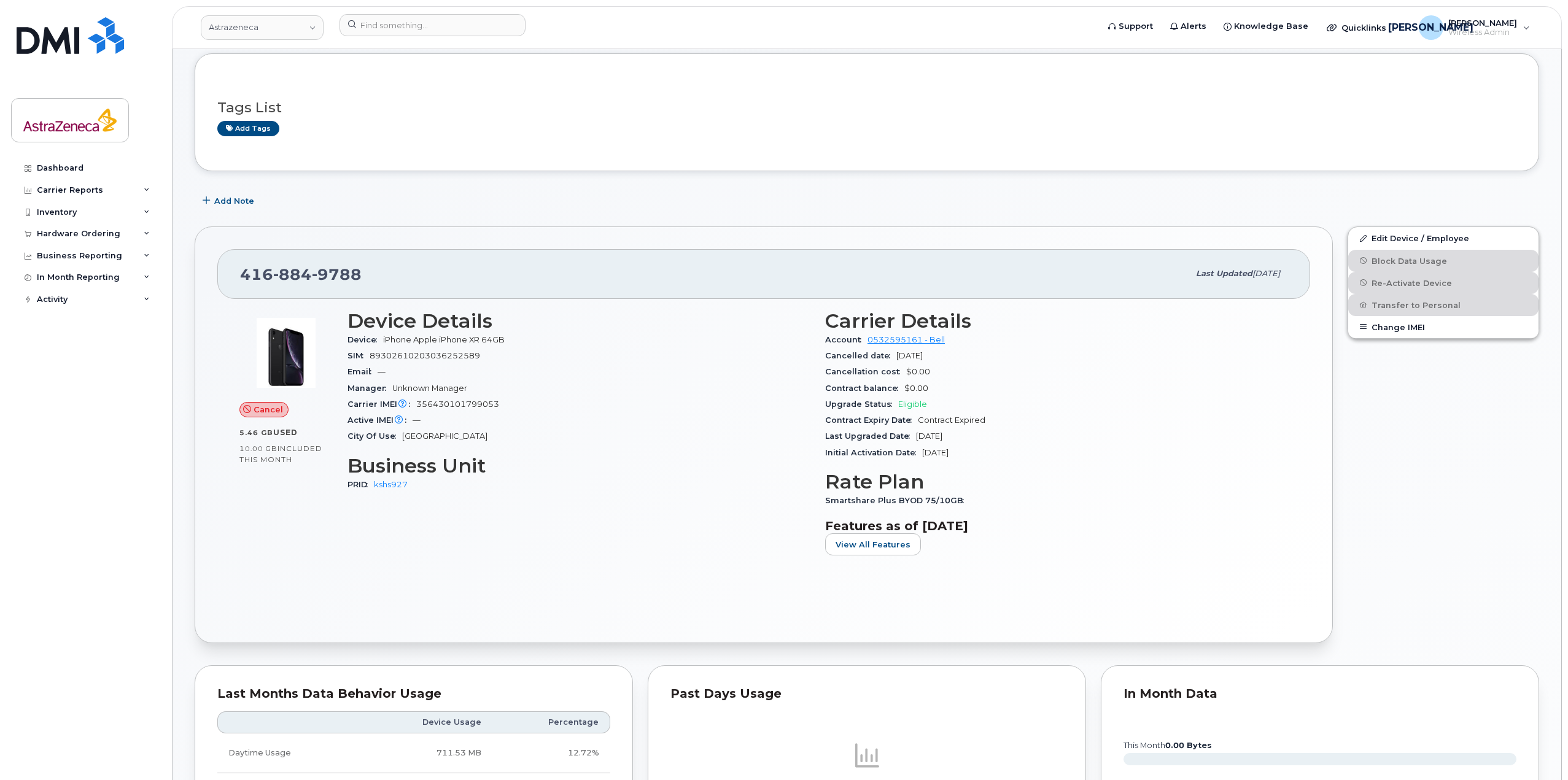
click at [920, 433] on section "Carrier Details Account 0532595161 - Bell Cancelled date Dec 11, 2023 Cancellat…" at bounding box center [1056, 385] width 463 height 151
click at [920, 433] on span "[DATE]" at bounding box center [929, 436] width 27 height 9
drag, startPoint x: 917, startPoint y: 435, endPoint x: 1014, endPoint y: 471, distance: 103.5
click at [1014, 471] on div "Carrier Details Account 0532595161 - Bell Cancelled date Dec 11, 2023 Cancellat…" at bounding box center [1056, 438] width 477 height 271
click at [1004, 463] on div "Carrier Details Account 0532595161 - Bell Cancelled date Dec 11, 2023 Cancellat…" at bounding box center [1056, 438] width 477 height 271
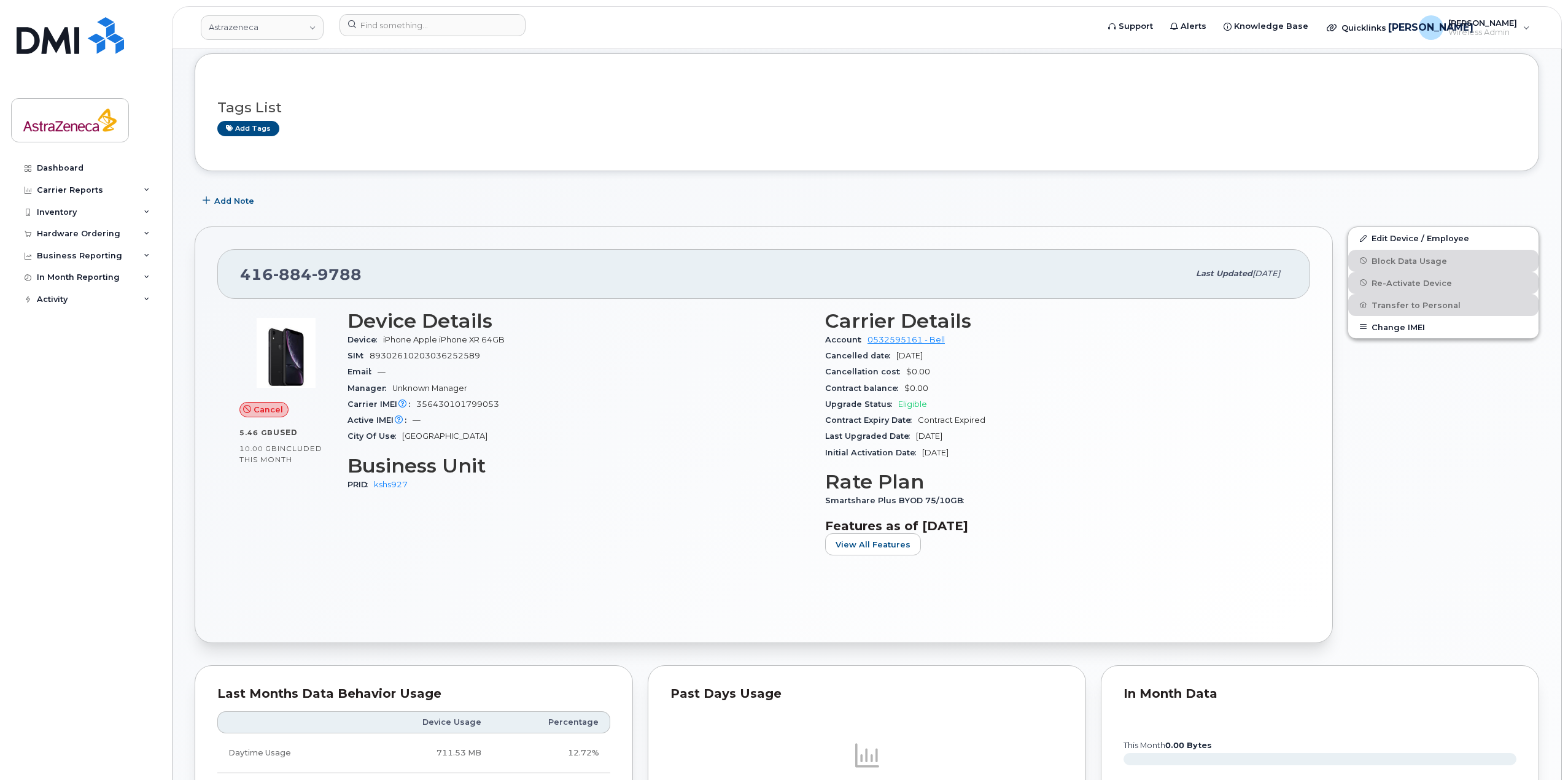
click at [954, 417] on span "Contract Expired" at bounding box center [951, 420] width 68 height 9
drag, startPoint x: 889, startPoint y: 356, endPoint x: 954, endPoint y: 357, distance: 65.0
click at [954, 357] on div "Cancelled date [DATE]" at bounding box center [1056, 356] width 463 height 16
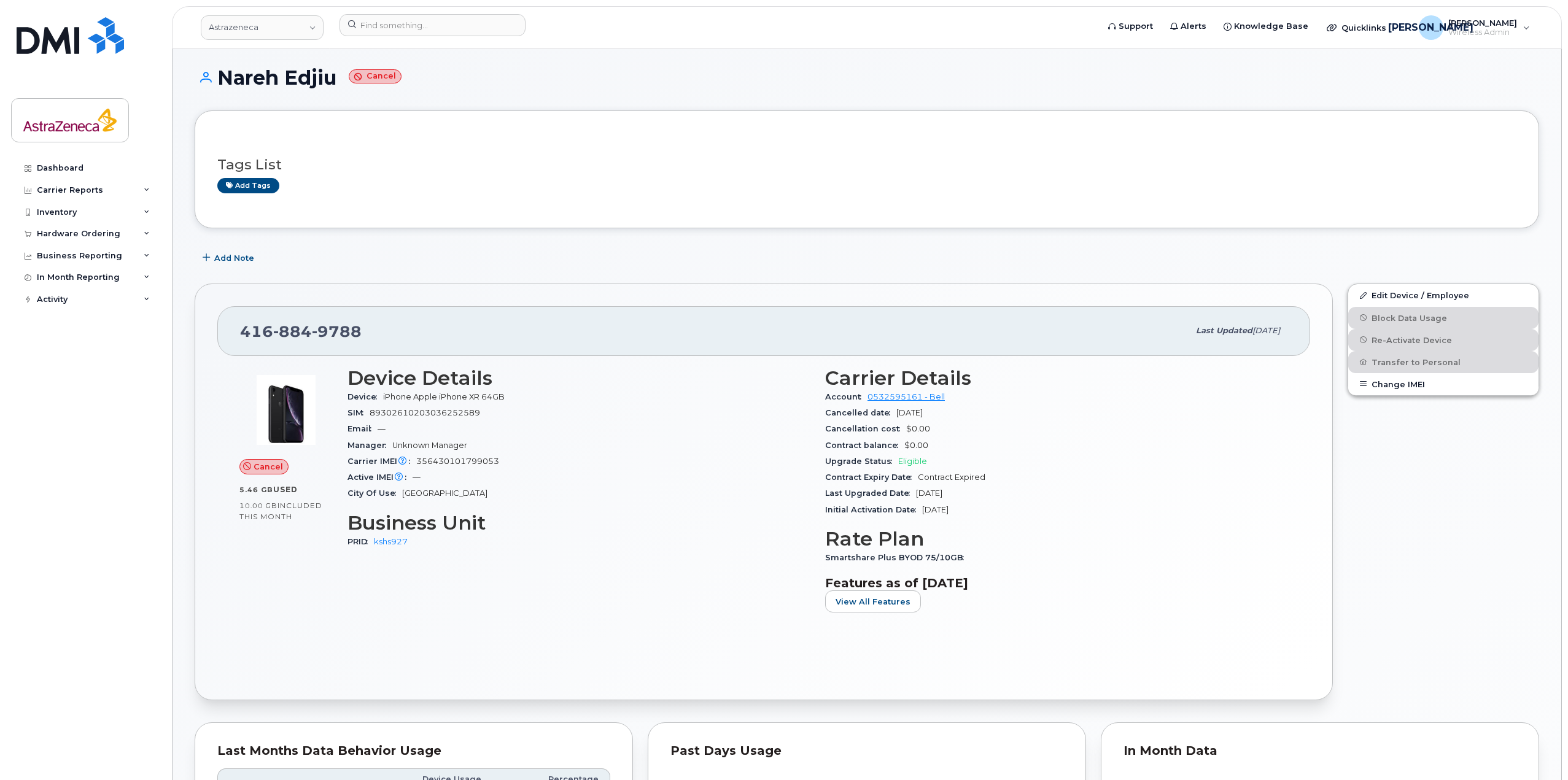
scroll to position [0, 0]
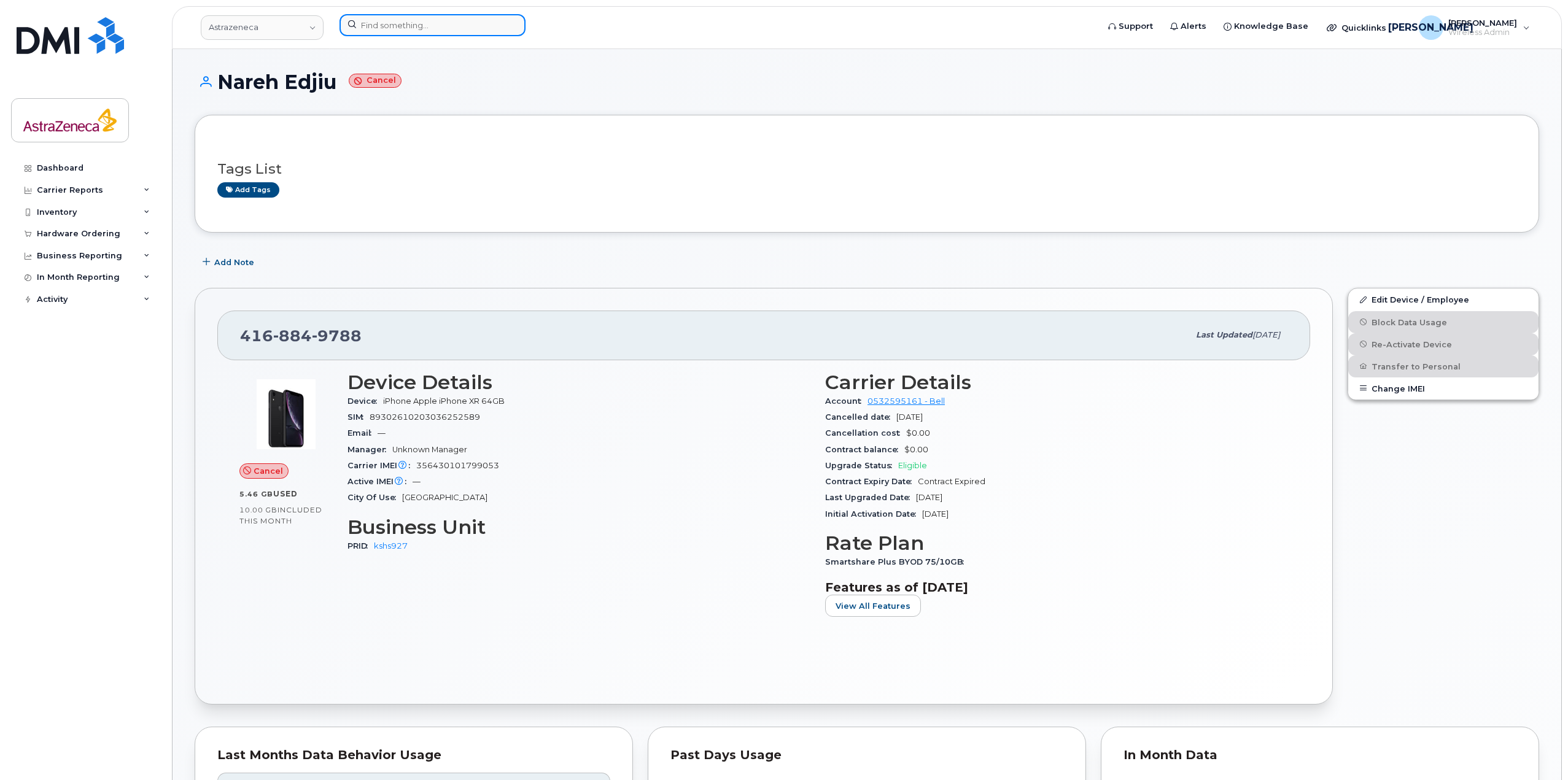
click at [452, 35] on input at bounding box center [433, 25] width 186 height 22
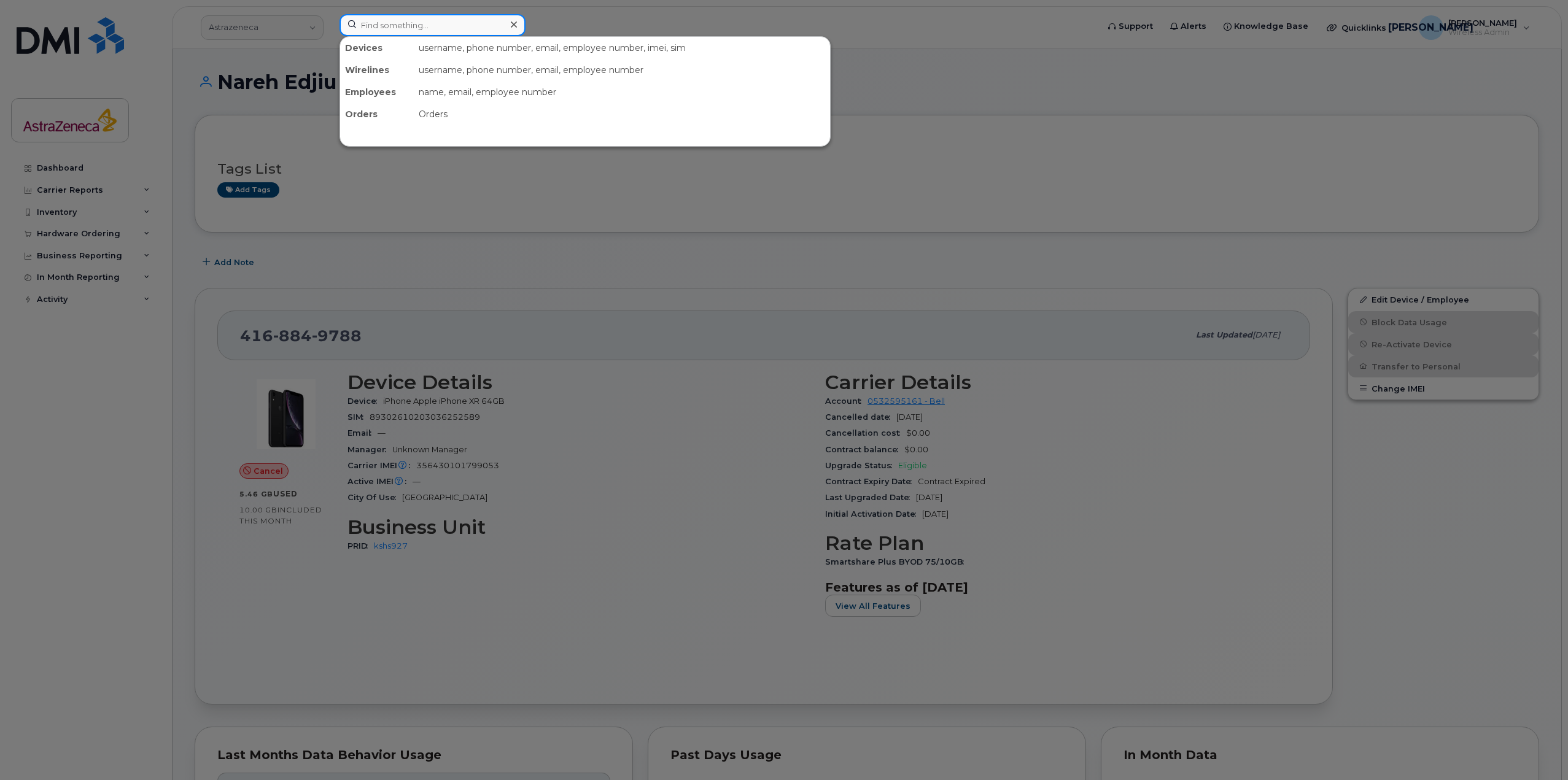
paste input "(416)884-9788"
click at [374, 25] on input "(416)884-9788" at bounding box center [433, 25] width 186 height 22
click at [382, 22] on input "(416)884-9788" at bounding box center [433, 25] width 186 height 22
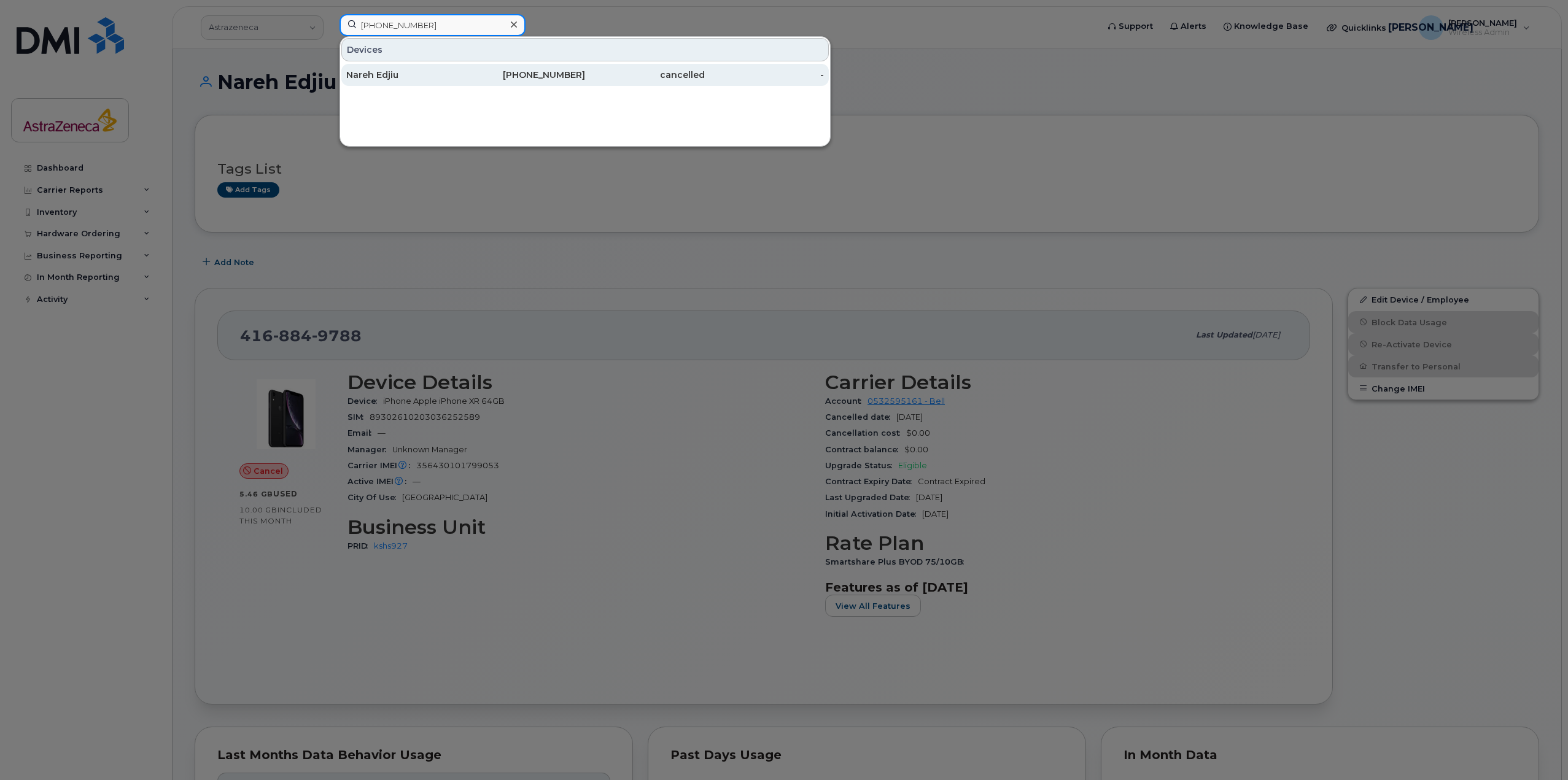
type input "(416)-884-9788"
click at [459, 77] on div "Nareh Edjiu" at bounding box center [406, 75] width 120 height 12
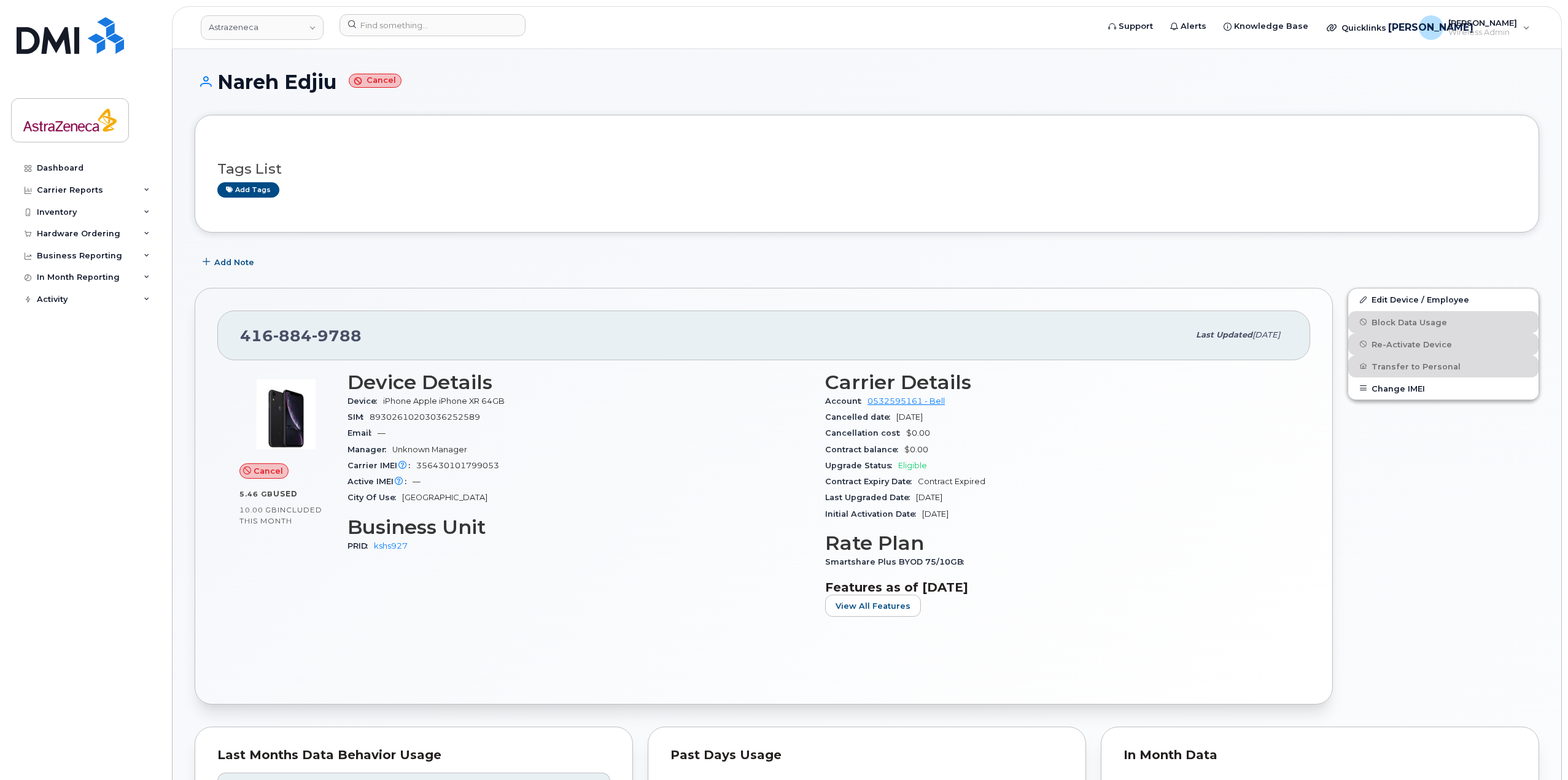
drag, startPoint x: 961, startPoint y: 421, endPoint x: 970, endPoint y: 421, distance: 9.0
click at [970, 421] on div "Cancelled date [DATE]" at bounding box center [1056, 417] width 463 height 16
drag, startPoint x: 378, startPoint y: 335, endPoint x: 235, endPoint y: 329, distance: 143.1
click at [235, 329] on div "[PHONE_NUMBER] Last updated [DATE]" at bounding box center [764, 335] width 1093 height 49
copy span "[PHONE_NUMBER]"
